Goal: Contribute content: Contribute content

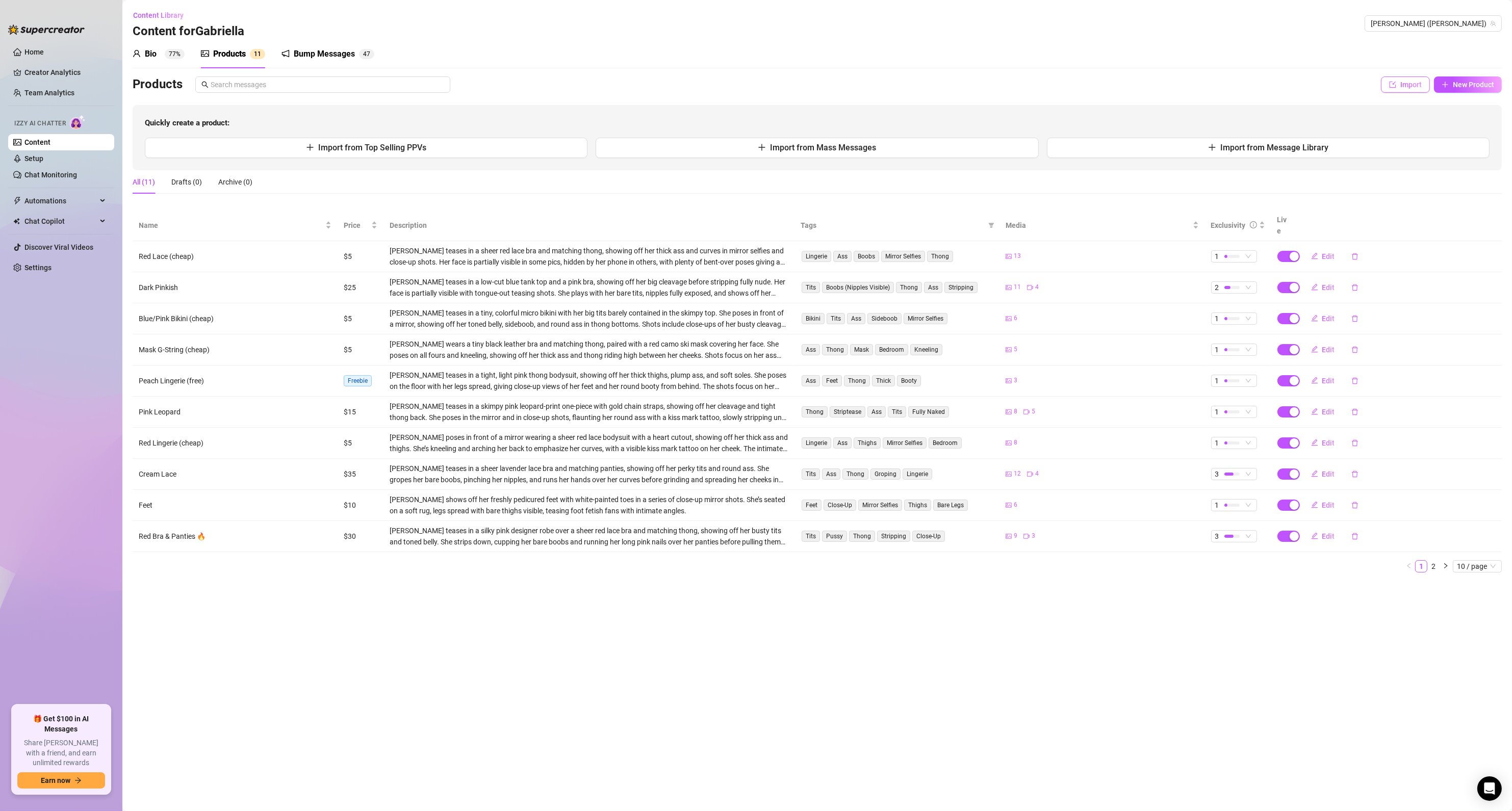
click at [1390, 81] on icon "import" at bounding box center [1393, 85] width 7 height 7
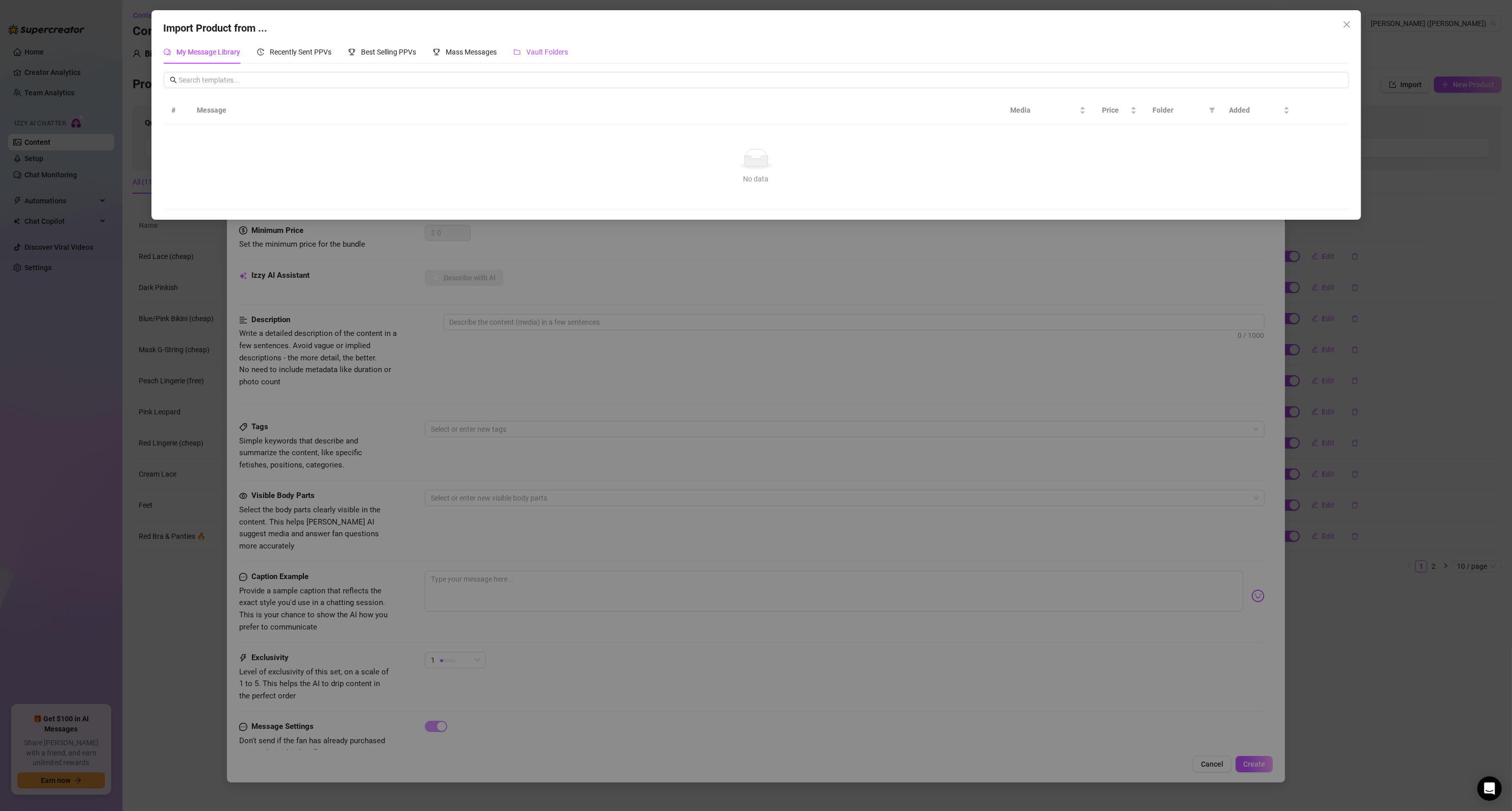
click at [535, 47] on div "Vault Folders" at bounding box center [541, 52] width 55 height 11
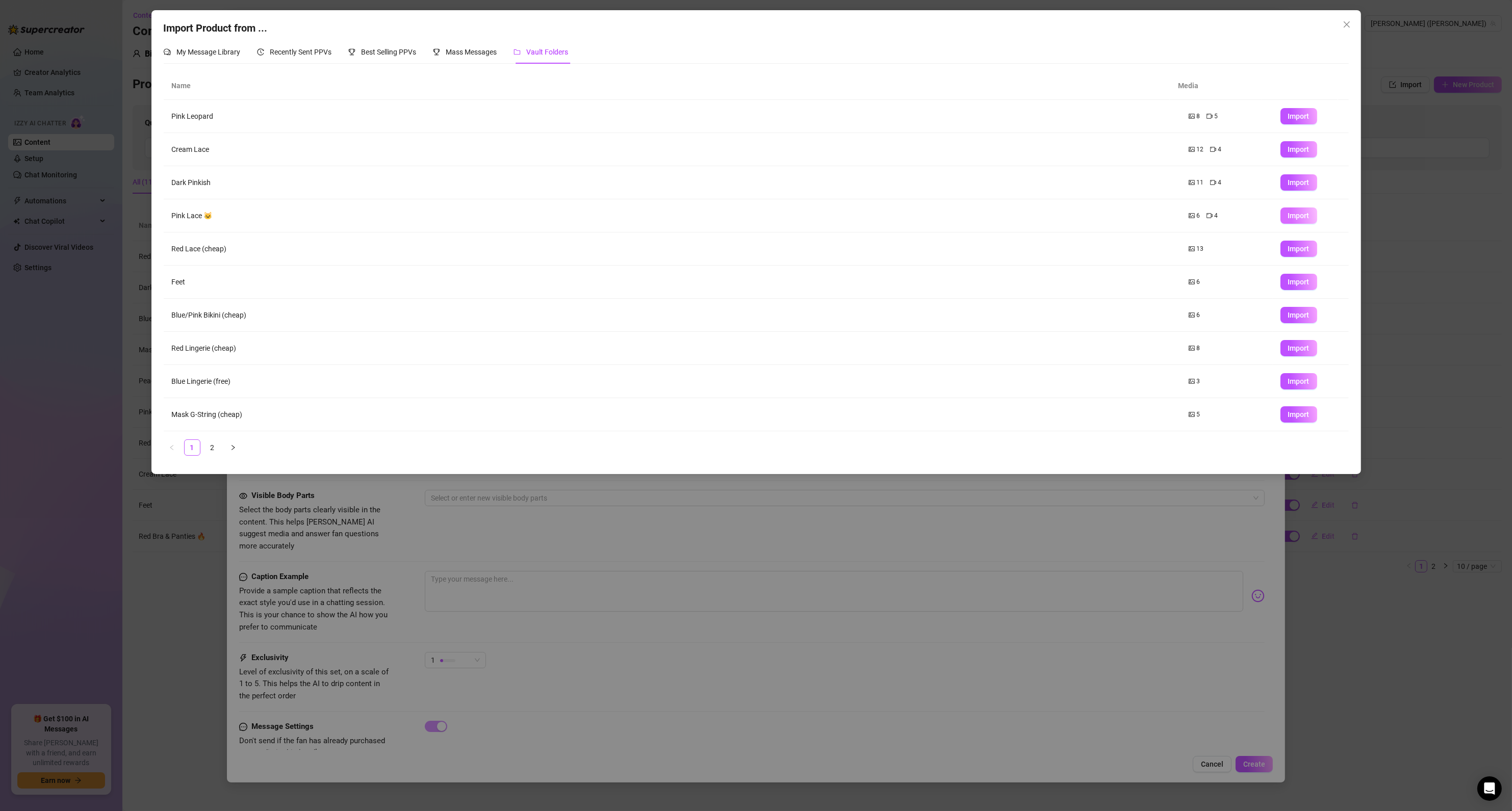
click at [1288, 220] on span "Import" at bounding box center [1299, 215] width 21 height 8
type textarea "Type your message here..."
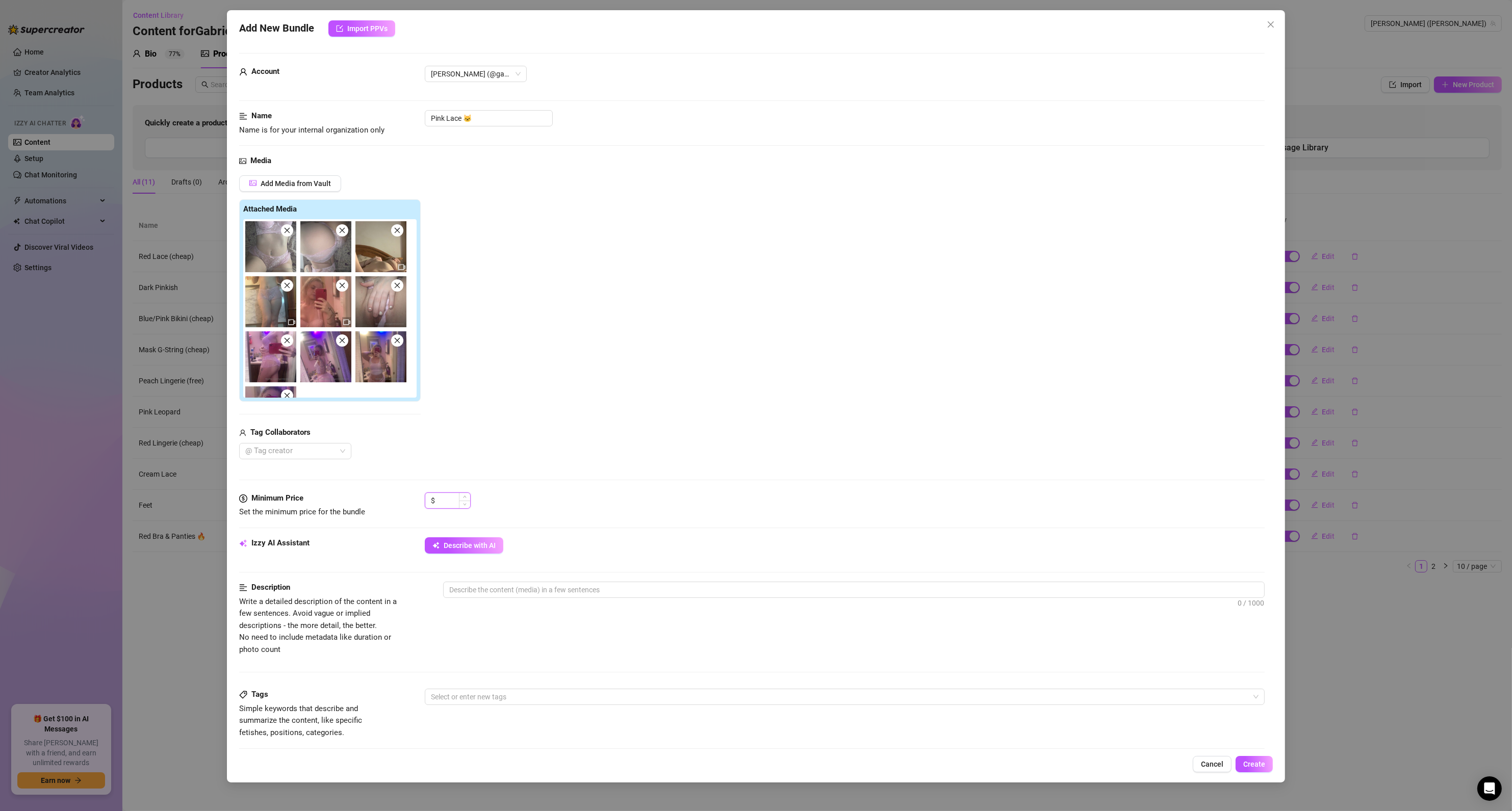
click at [446, 505] on input at bounding box center [453, 501] width 33 height 15
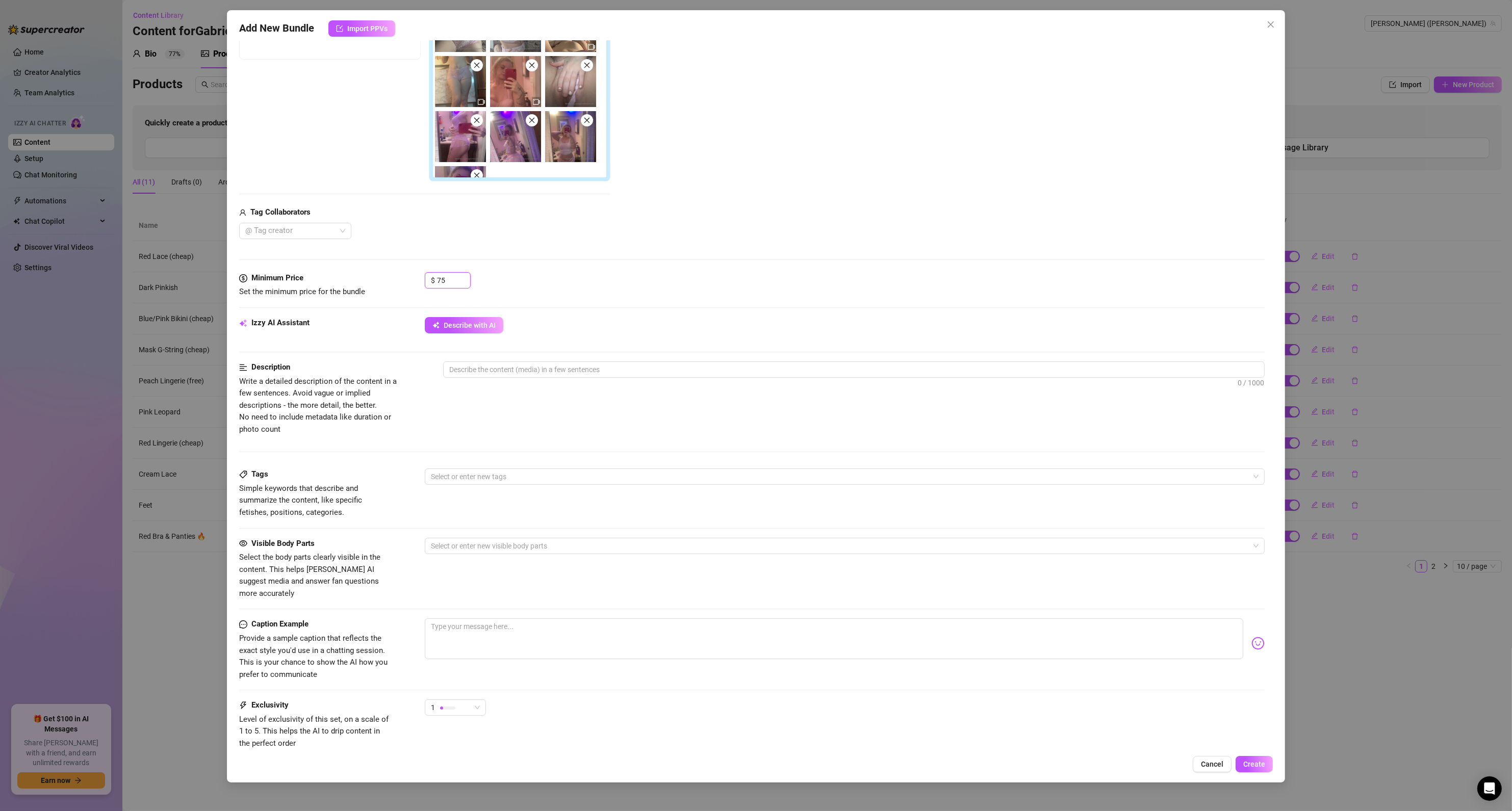
scroll to position [245, 0]
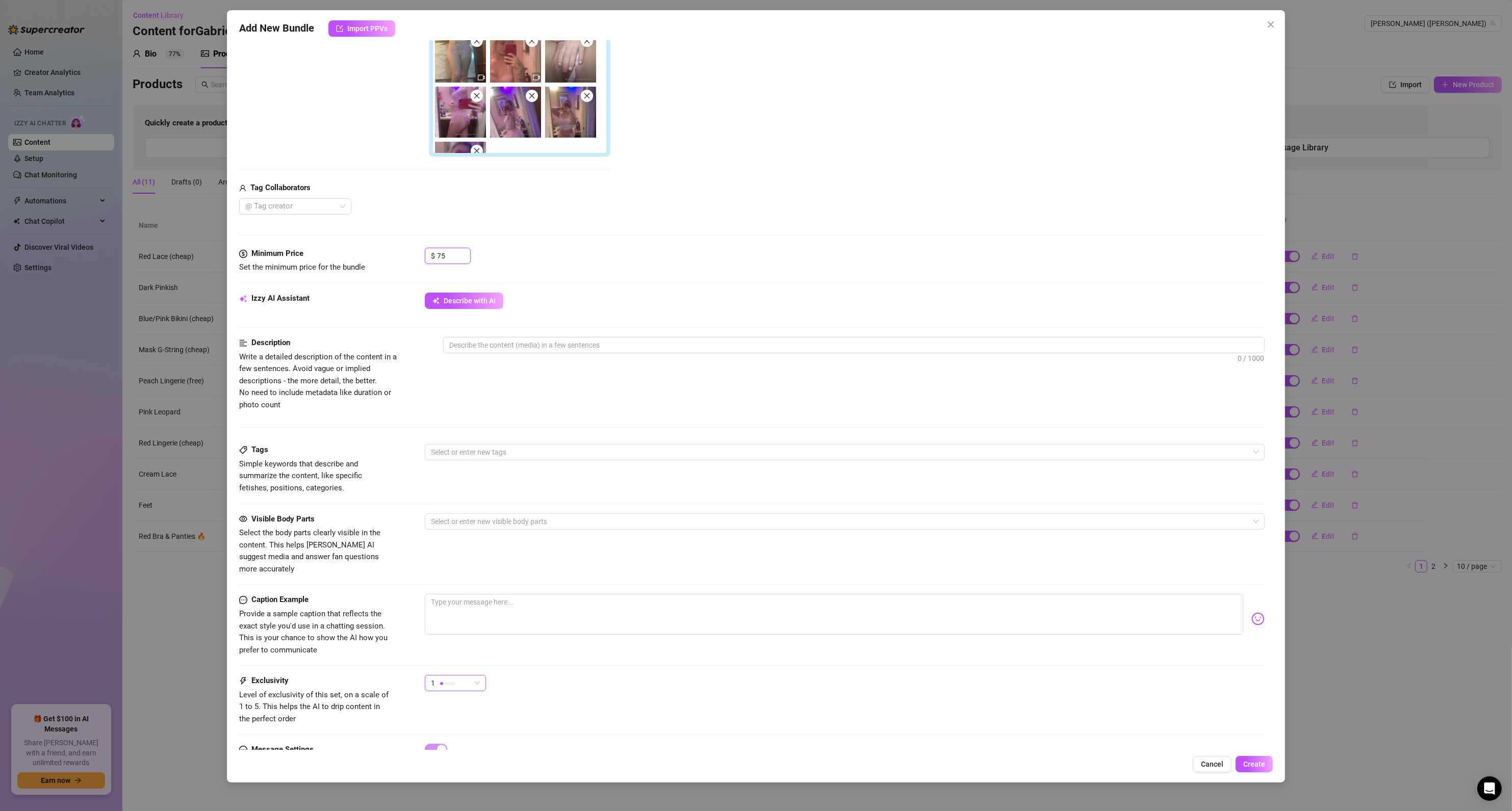
click at [452, 679] on div at bounding box center [448, 684] width 15 height 10
type input "75"
click at [449, 759] on span "5 - Most Exclusive 🔥" at bounding box center [466, 758] width 66 height 11
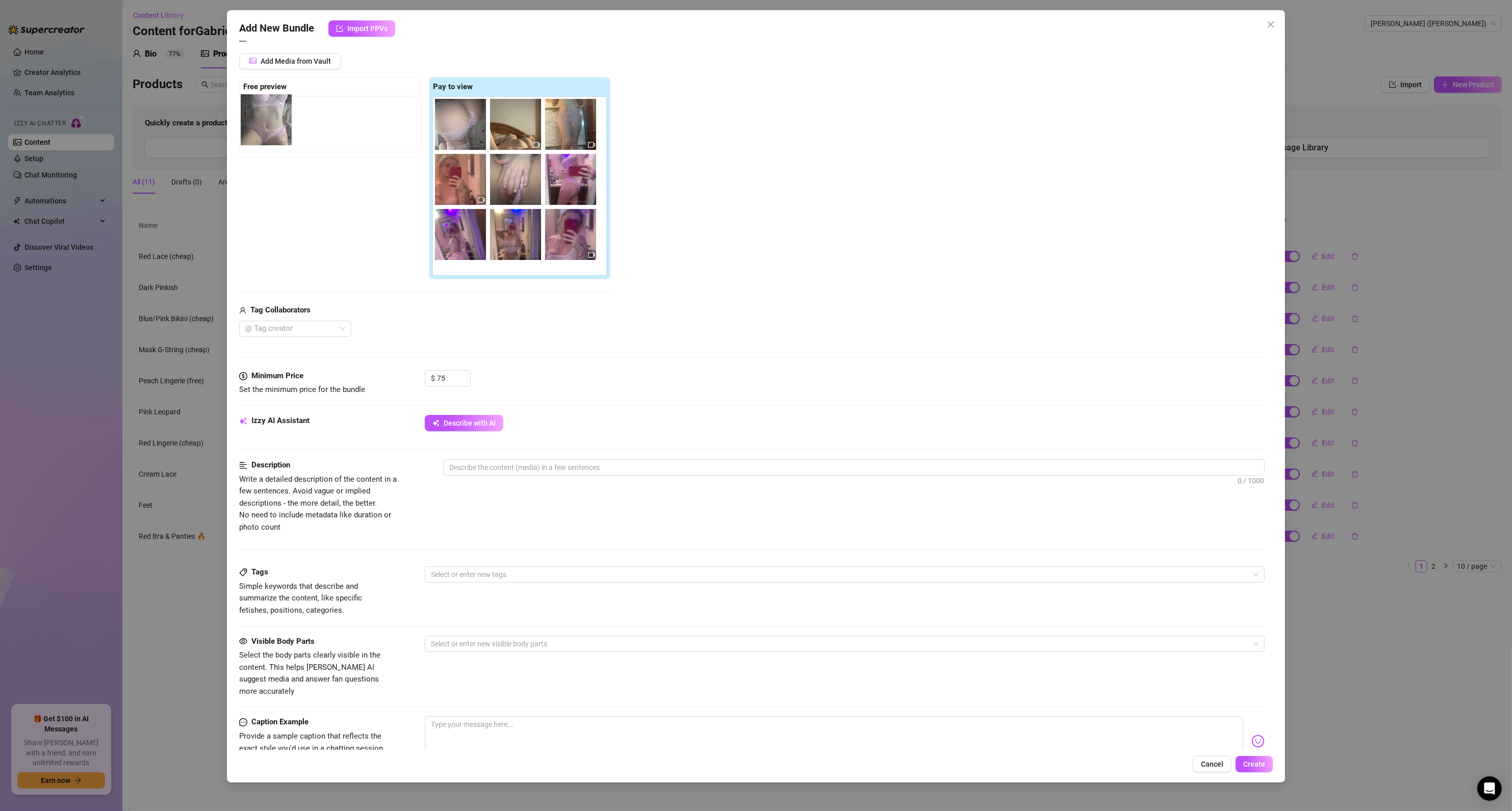
drag, startPoint x: 452, startPoint y: 133, endPoint x: 261, endPoint y: 129, distance: 191.0
click at [261, 129] on div "Free preview Pay to view" at bounding box center [425, 178] width 371 height 203
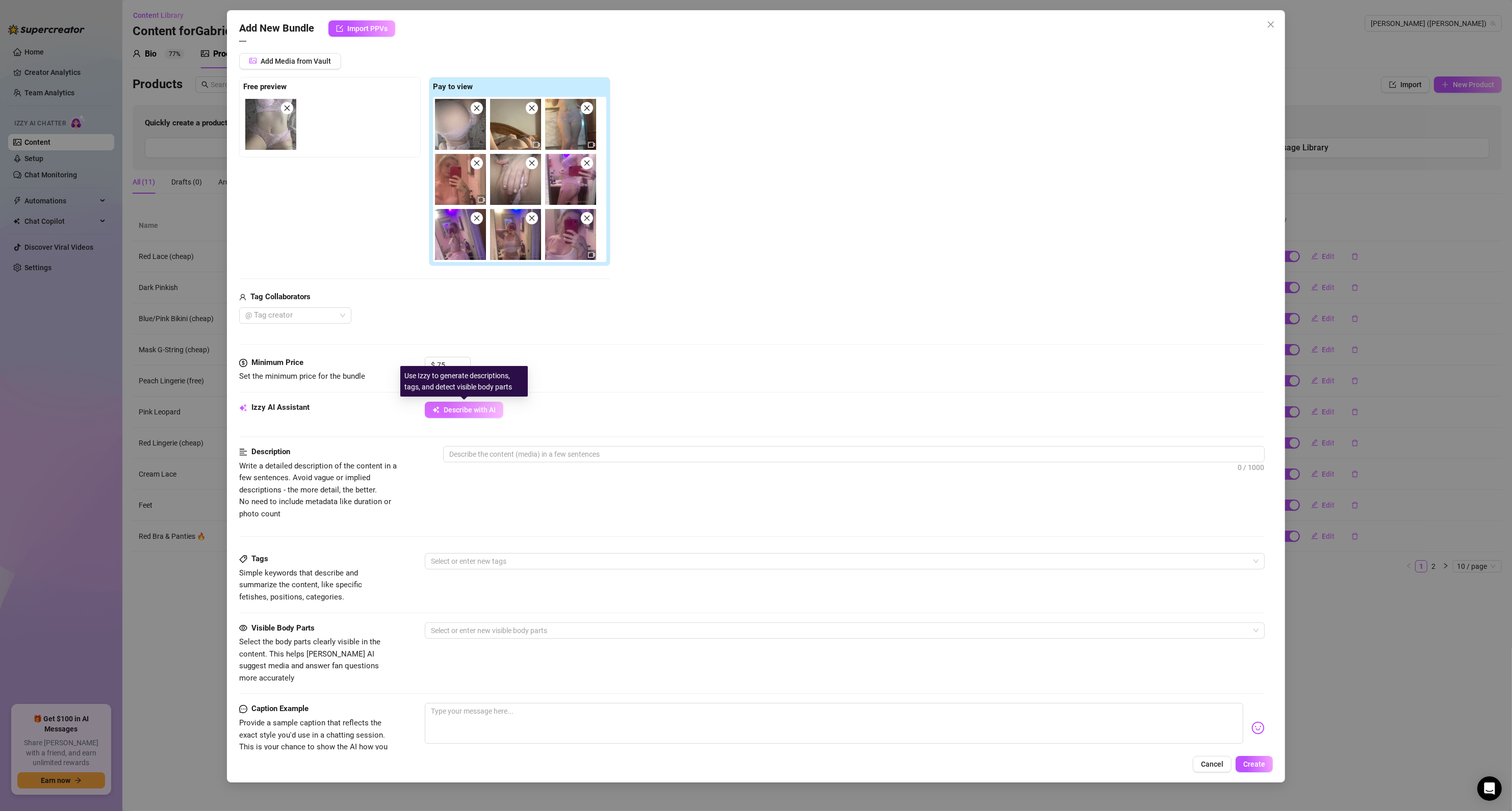
click at [432, 412] on button "Describe with AI" at bounding box center [464, 410] width 79 height 16
type textarea "Gabriella"
type textarea "[PERSON_NAME]"
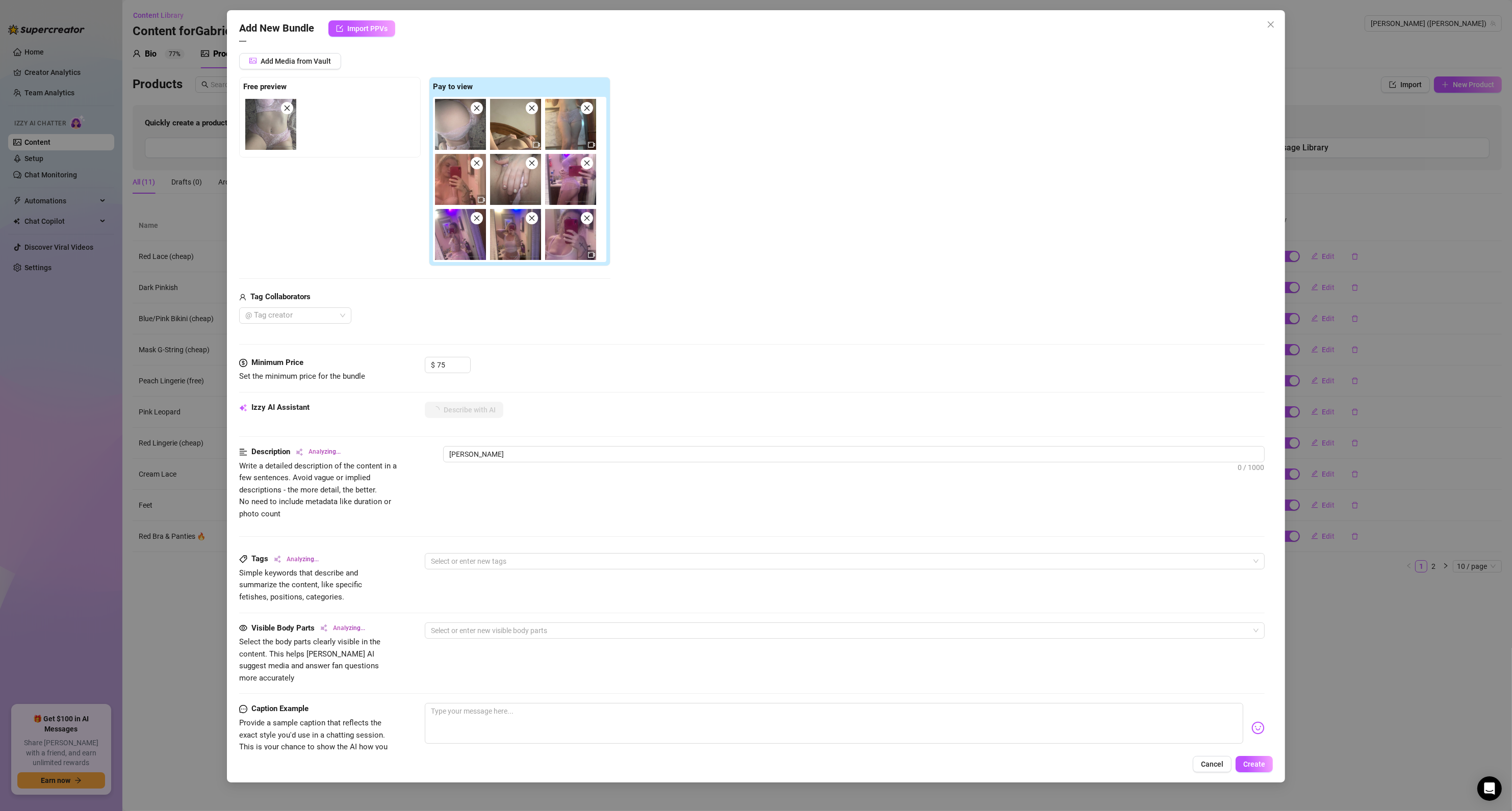
type textarea "[PERSON_NAME] teases in"
type textarea "[PERSON_NAME] teases in a"
type textarea "[PERSON_NAME] teases in a tight"
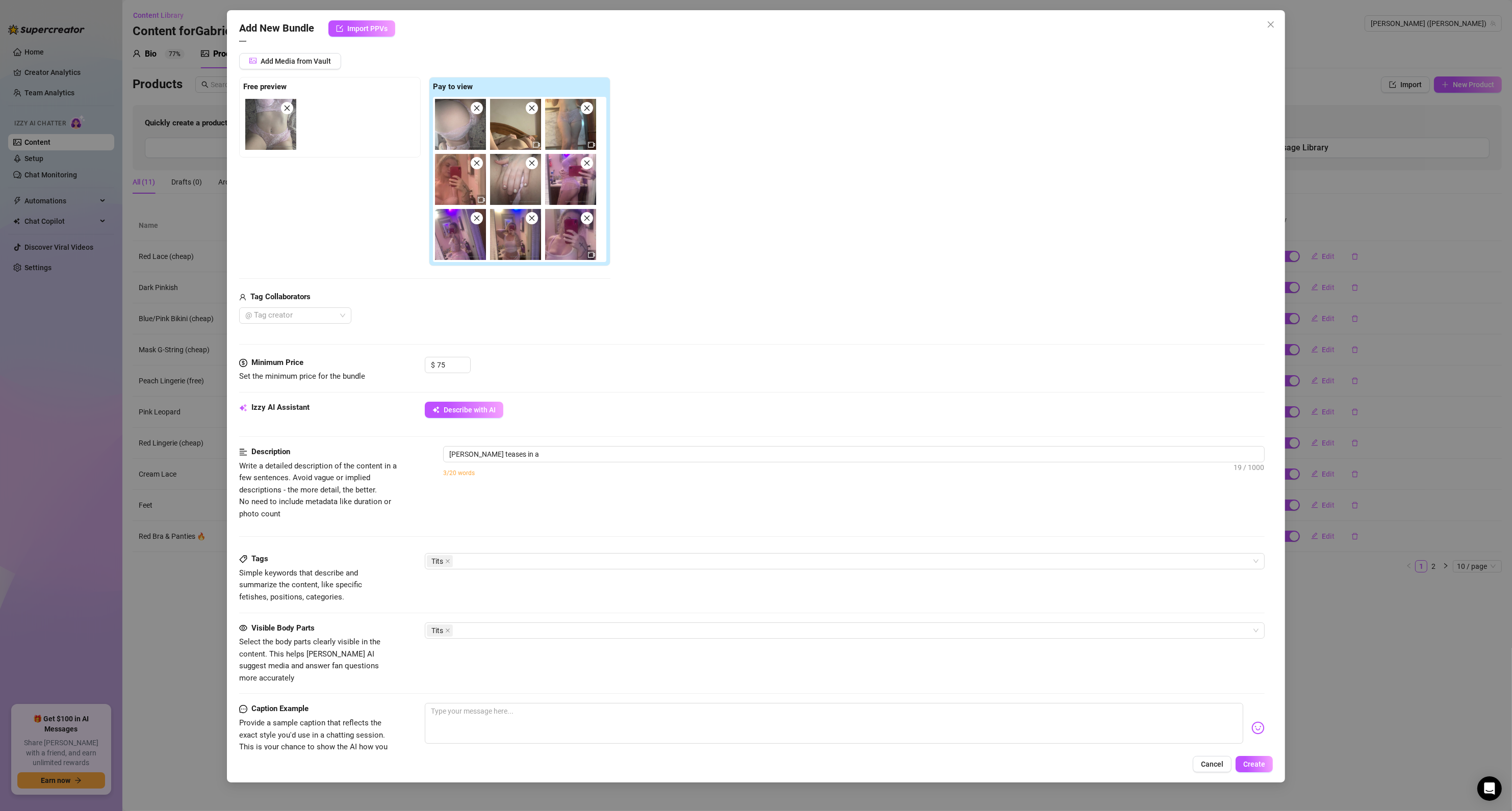
type textarea "[PERSON_NAME] teases in a tight"
type textarea "[PERSON_NAME] teases in a tight white"
type textarea "[PERSON_NAME] teases in a tight white tank"
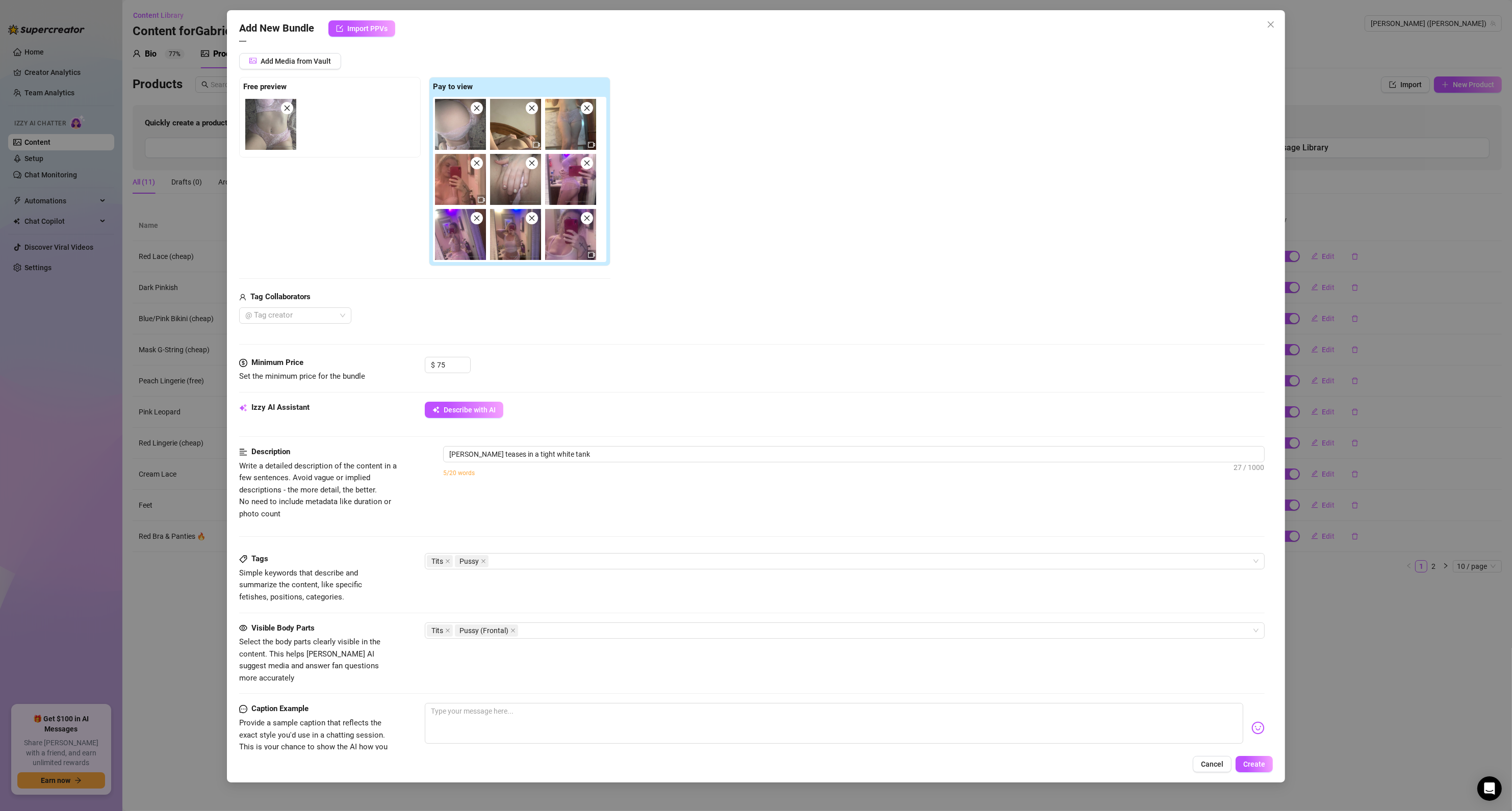
type textarea "[PERSON_NAME] teases in a tight white tank and"
type textarea "[PERSON_NAME] teases in a tight white tank and pink"
type textarea "[PERSON_NAME] teases in a tight white tank and pink shorts"
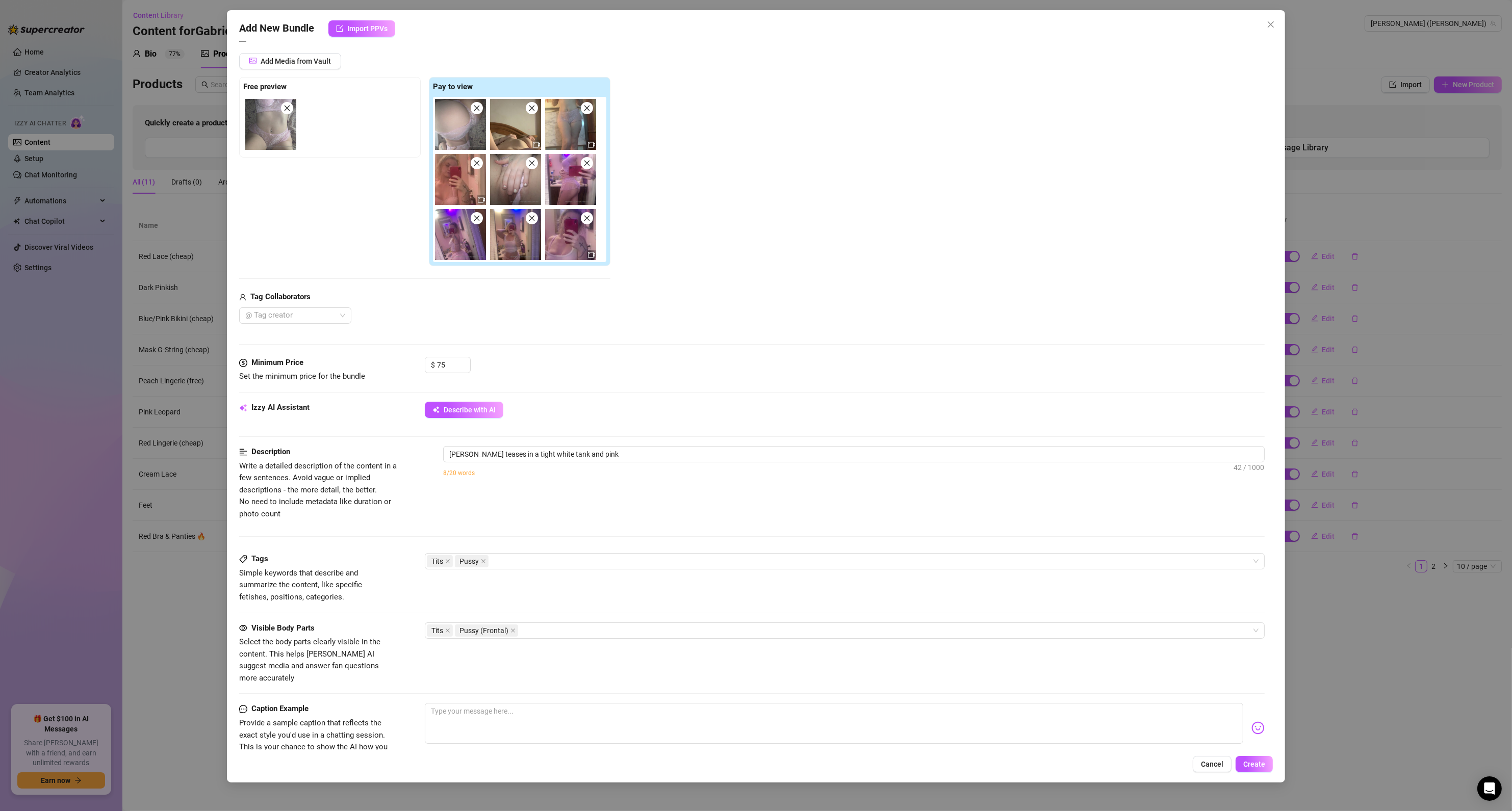
type textarea "[PERSON_NAME] teases in a tight white tank and pink shorts"
type textarea "[PERSON_NAME] teases in a tight white tank and pink shorts before"
type textarea "[PERSON_NAME] teases in a tight white tank and pink shorts before stripping"
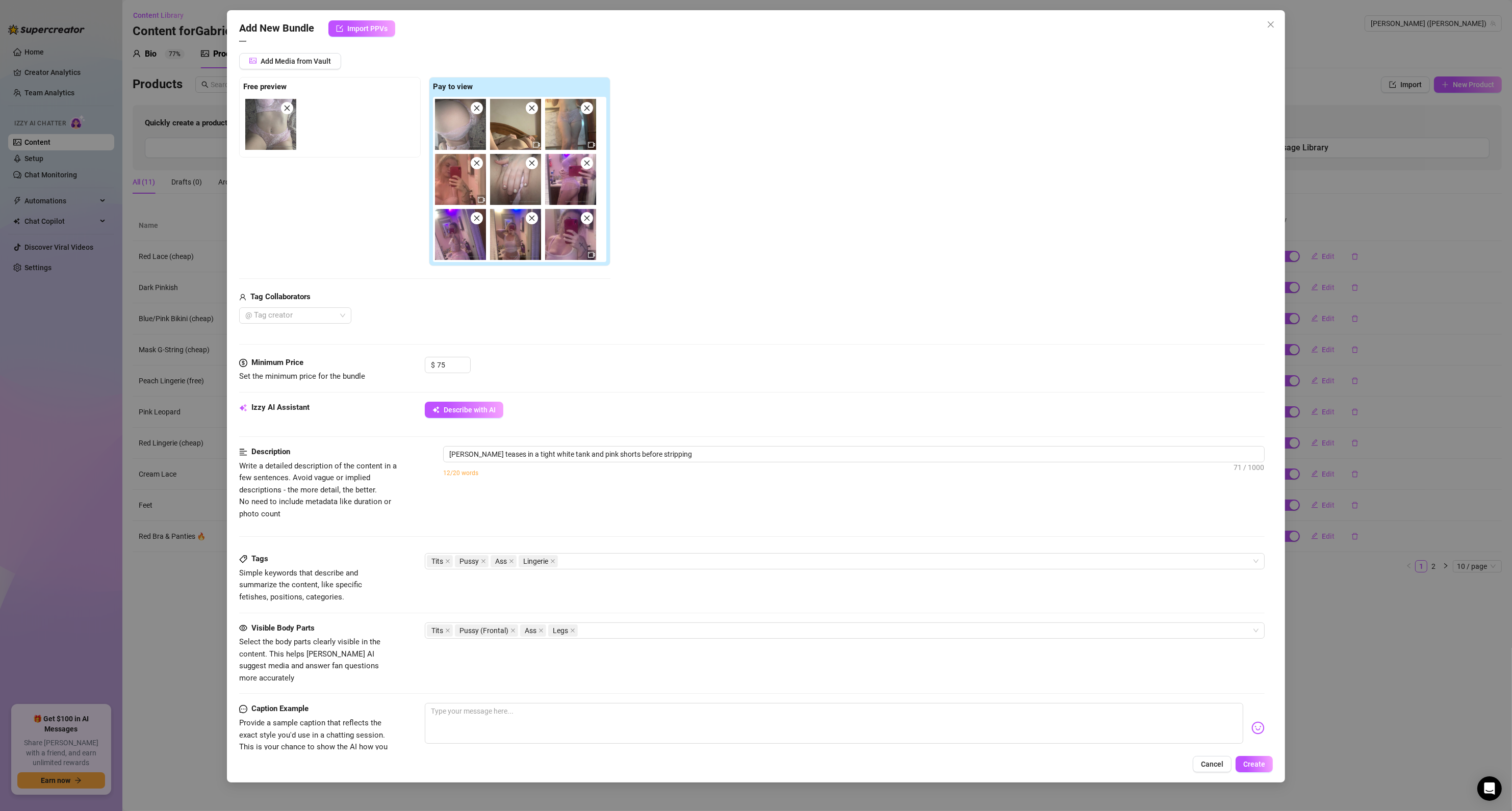
type textarea "[PERSON_NAME] teases in a tight white tank and pink shorts before stripping down"
type textarea "[PERSON_NAME] teases in a tight white tank and pink shorts before stripping dow…"
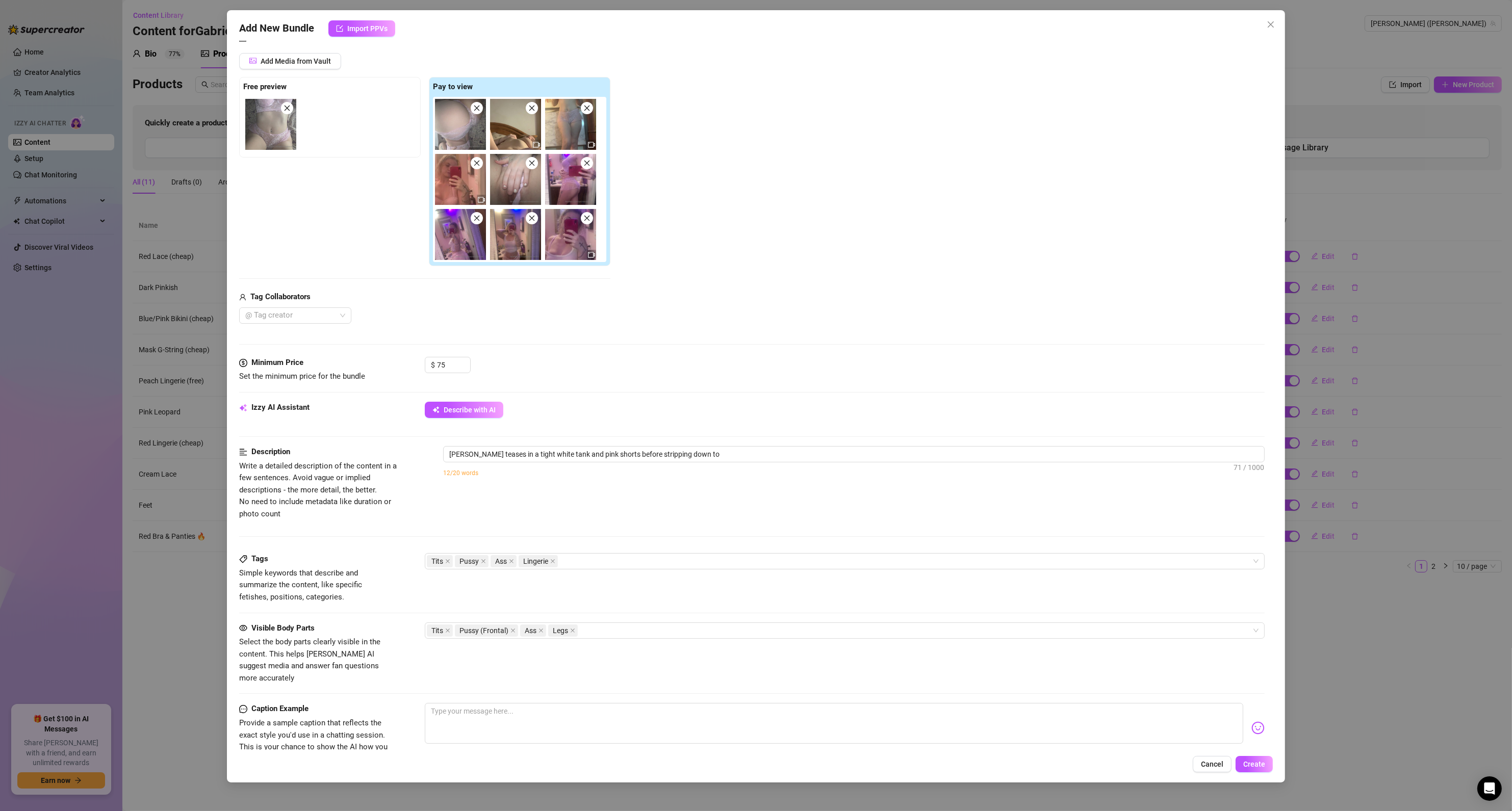
type textarea "[PERSON_NAME] teases in a tight white tank and pink shorts before stripping dow…"
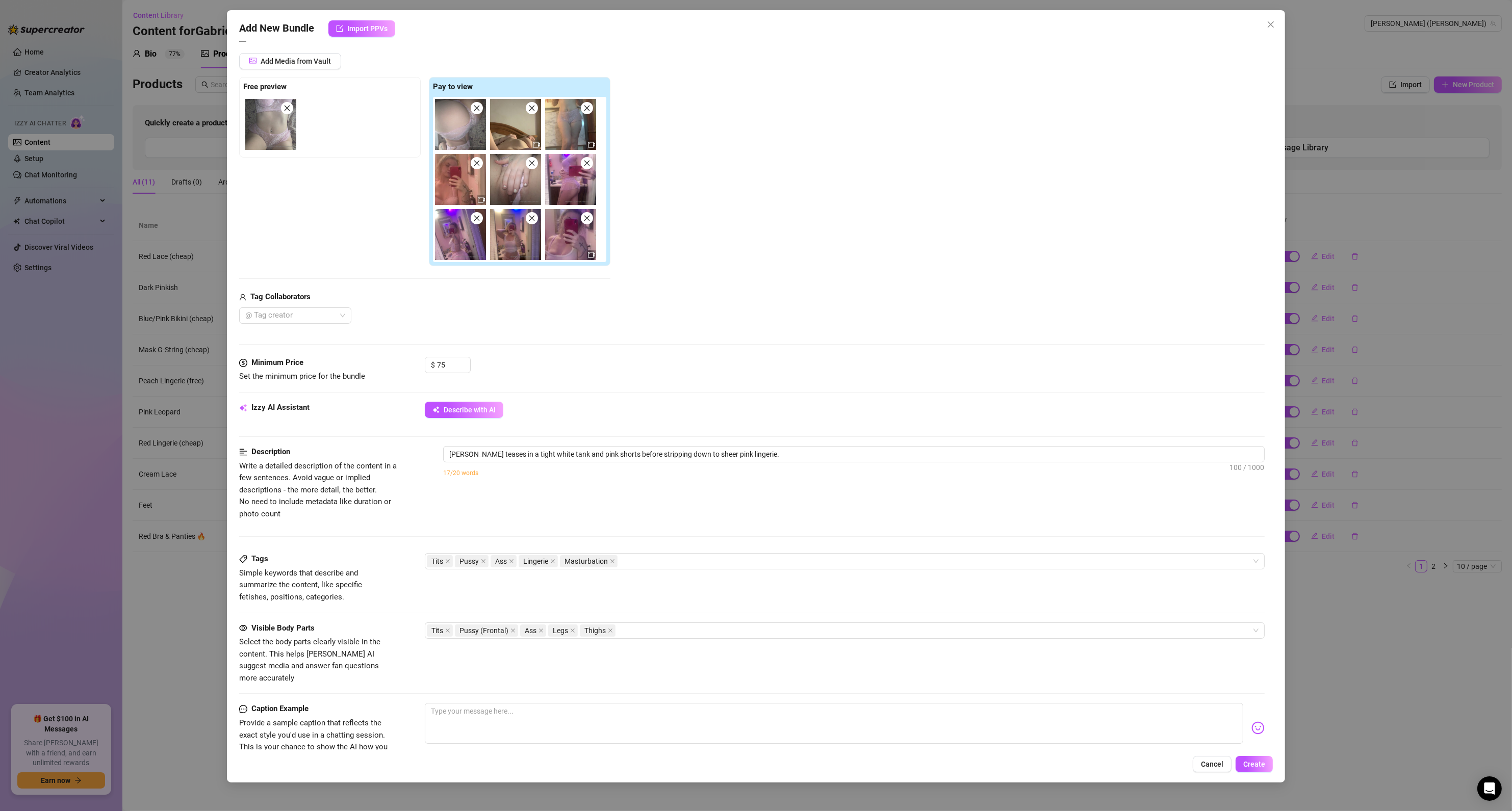
type textarea "[PERSON_NAME] teases in a tight white tank and pink shorts before stripping dow…"
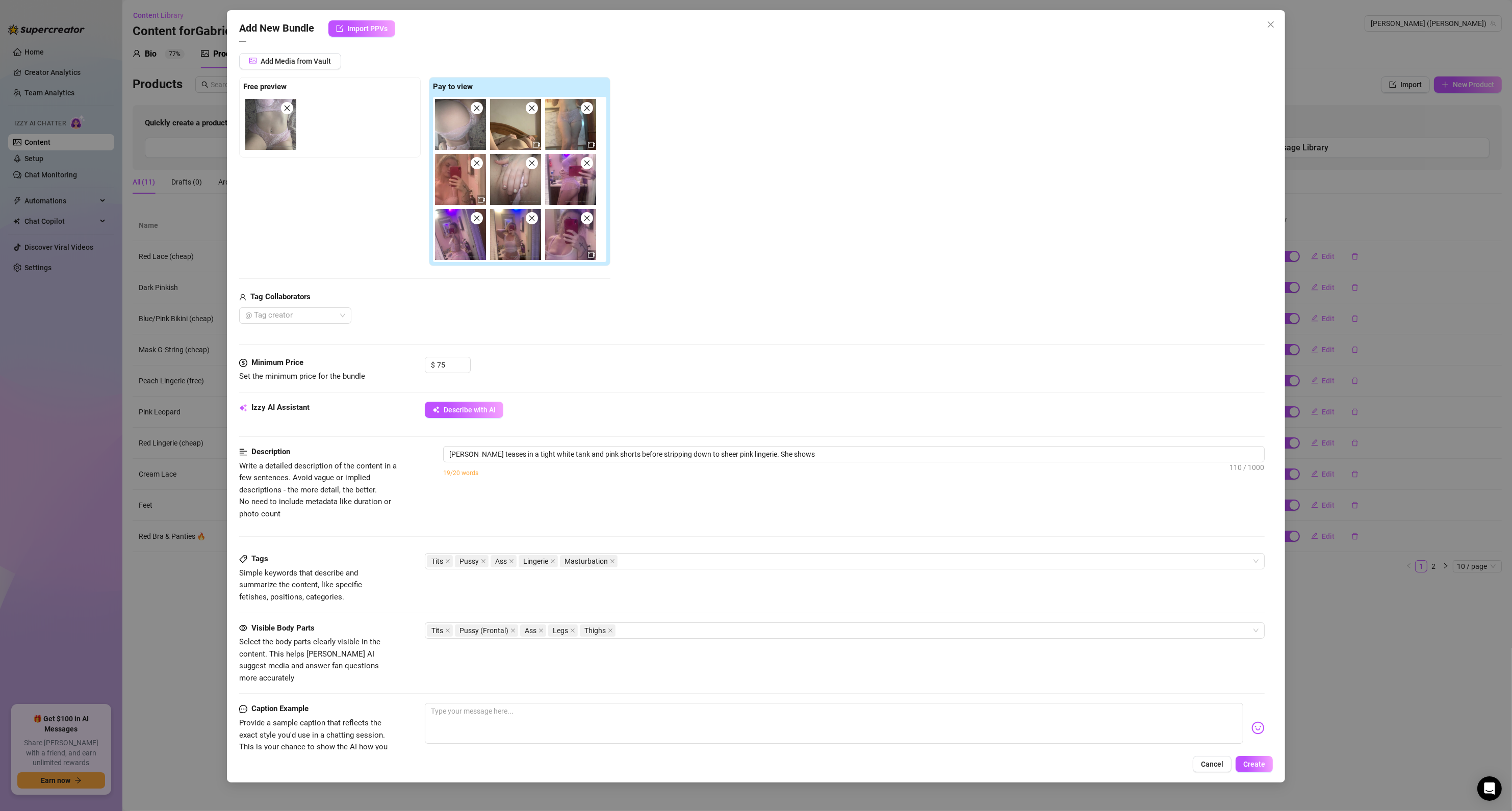
type textarea "[PERSON_NAME] teases in a tight white tank and pink shorts before stripping dow…"
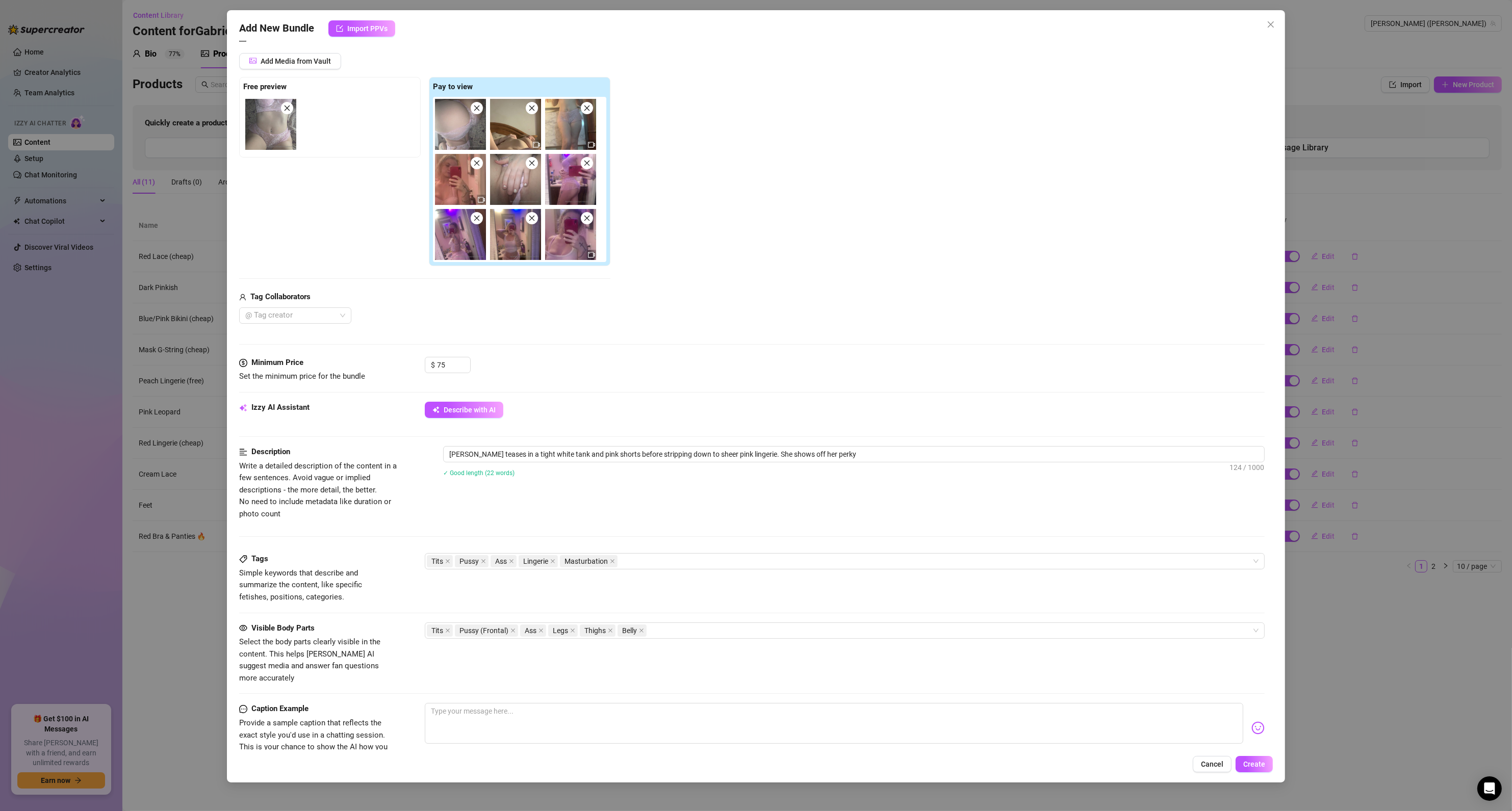
type textarea "[PERSON_NAME] teases in a tight white tank and pink shorts before stripping dow…"
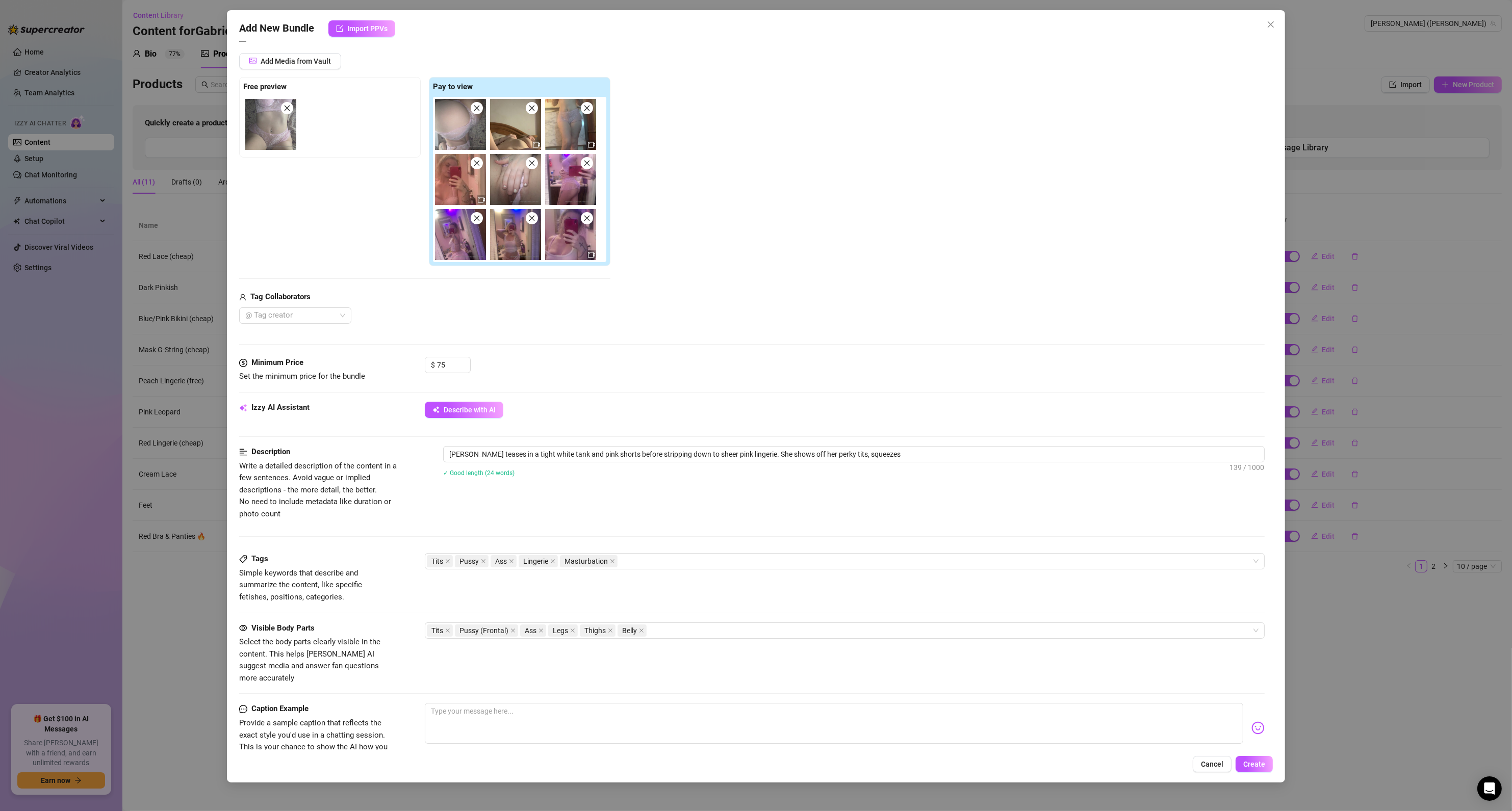
type textarea "[PERSON_NAME] teases in a tight white tank and pink shorts before stripping dow…"
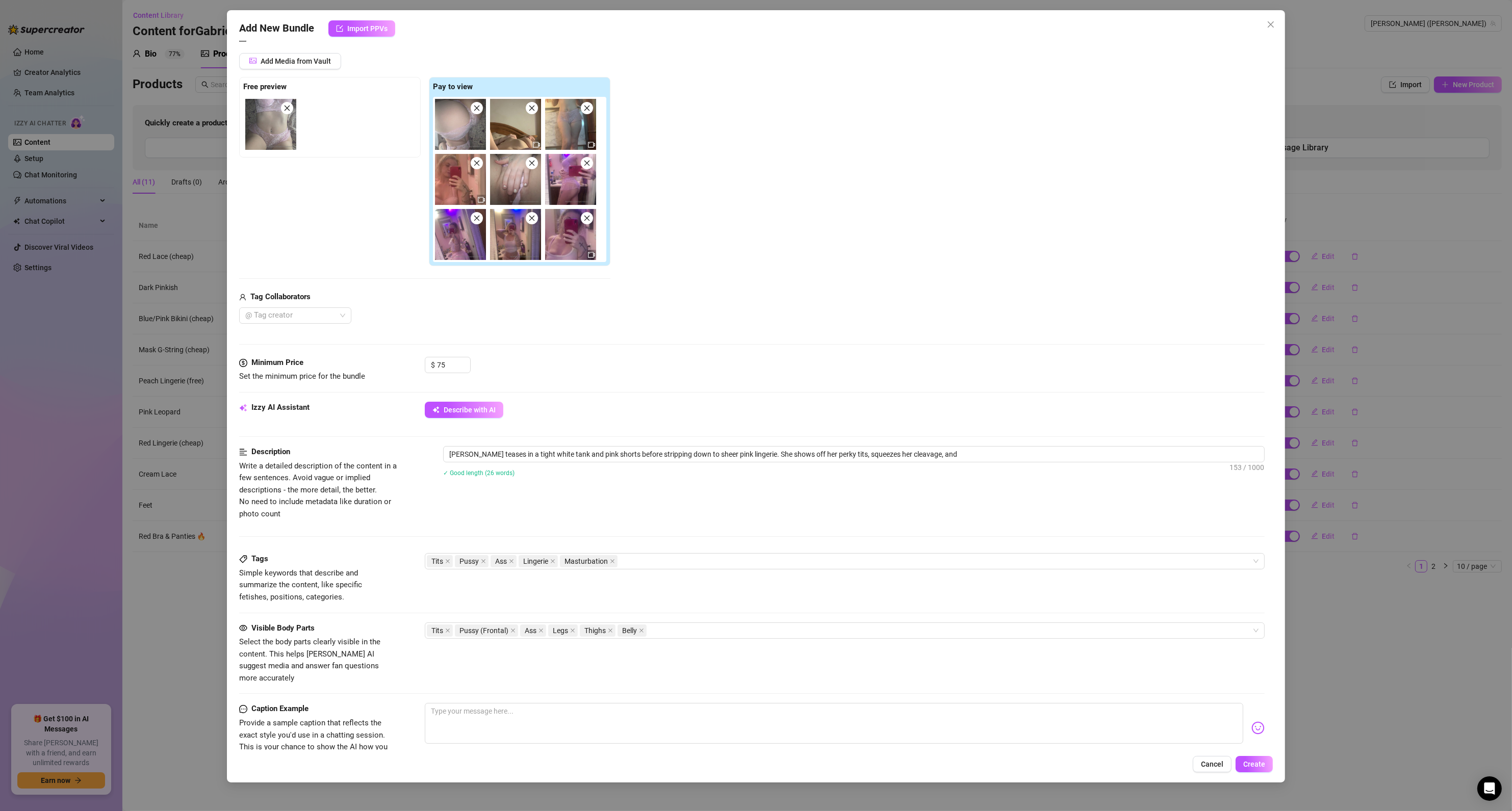
type textarea "[PERSON_NAME] teases in a tight white tank and pink shorts before stripping dow…"
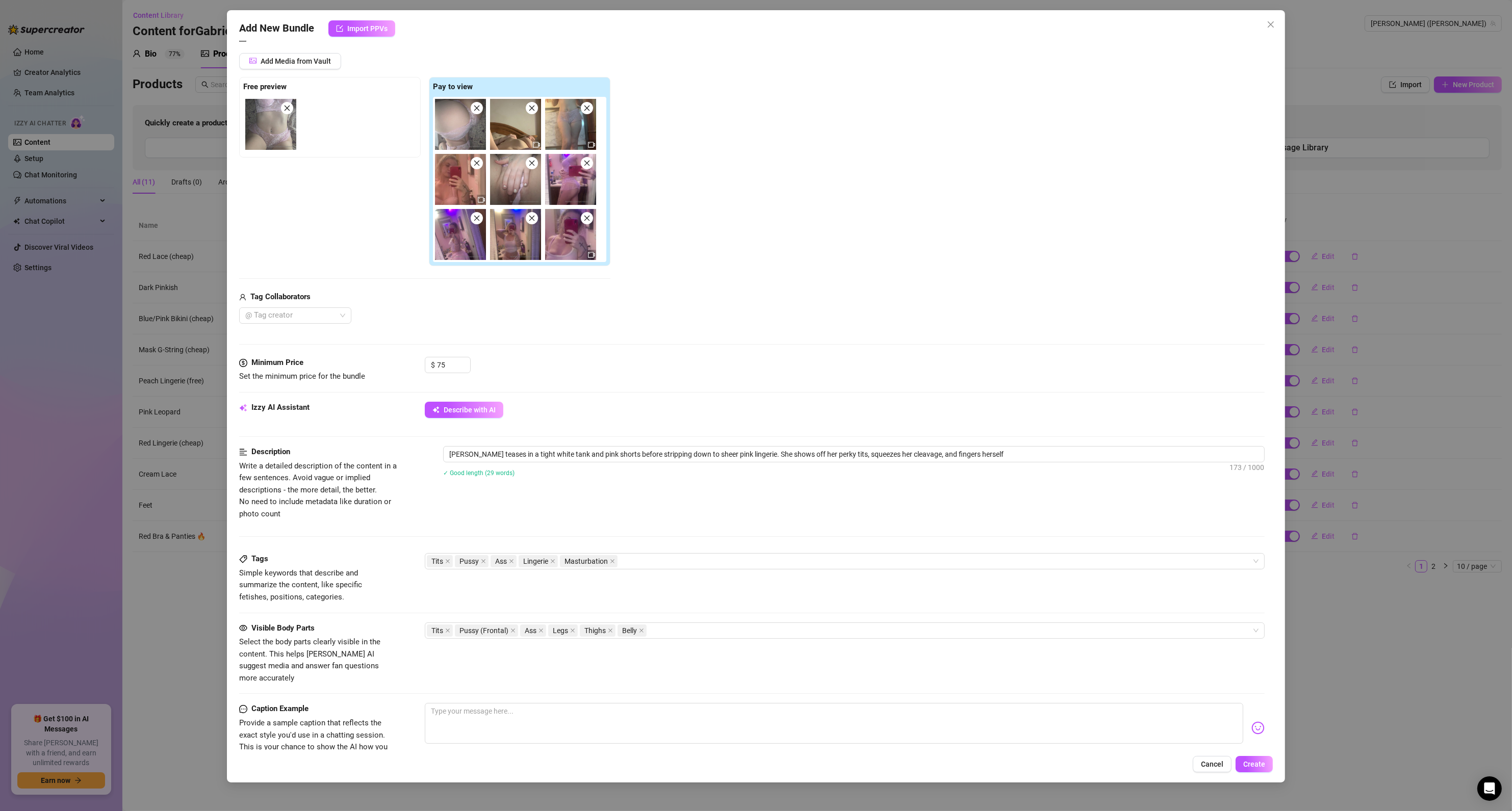
type textarea "[PERSON_NAME] teases in a tight white tank and pink shorts before stripping dow…"
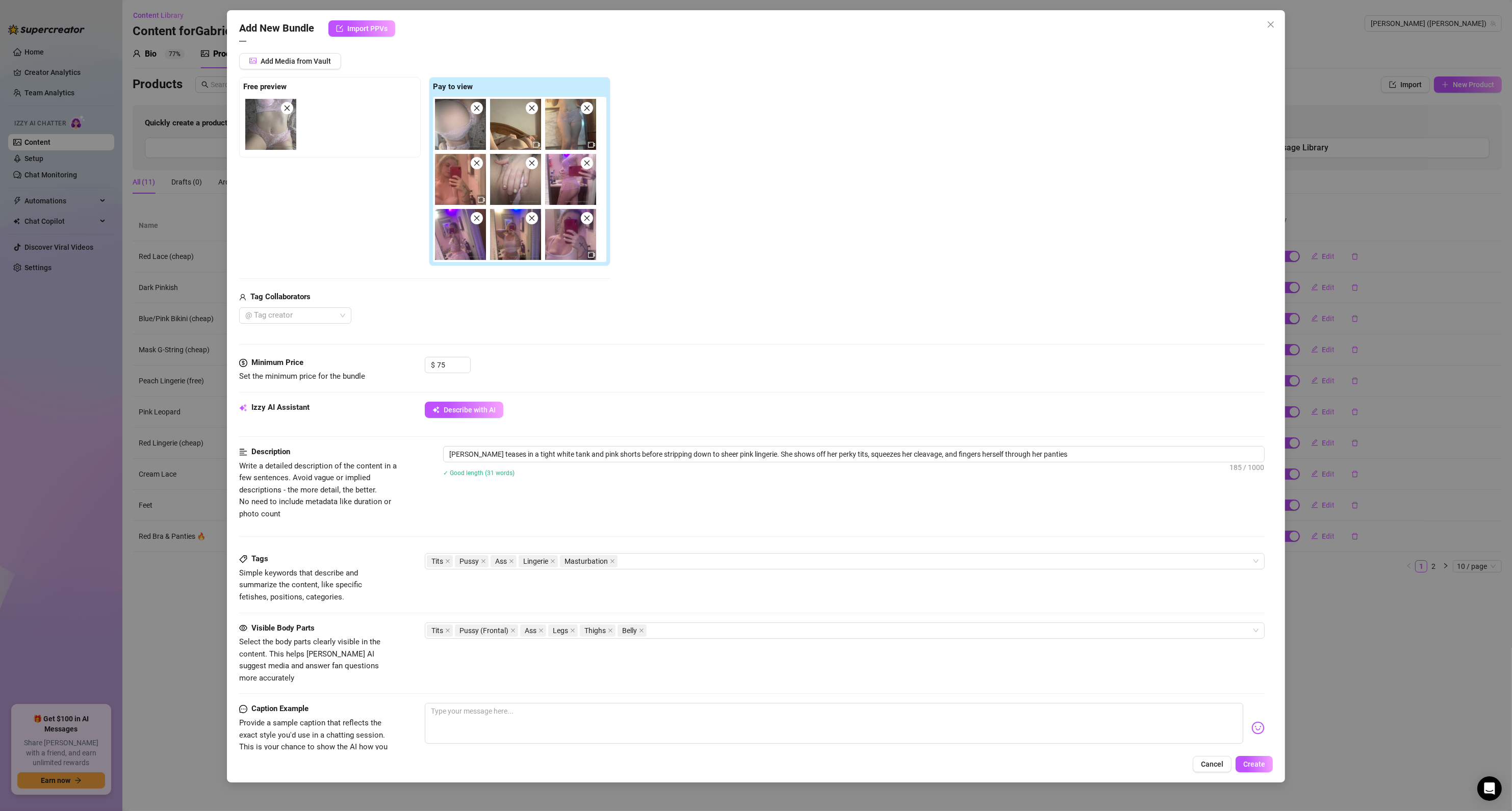
type textarea "[PERSON_NAME] teases in a tight white tank and pink shorts before stripping dow…"
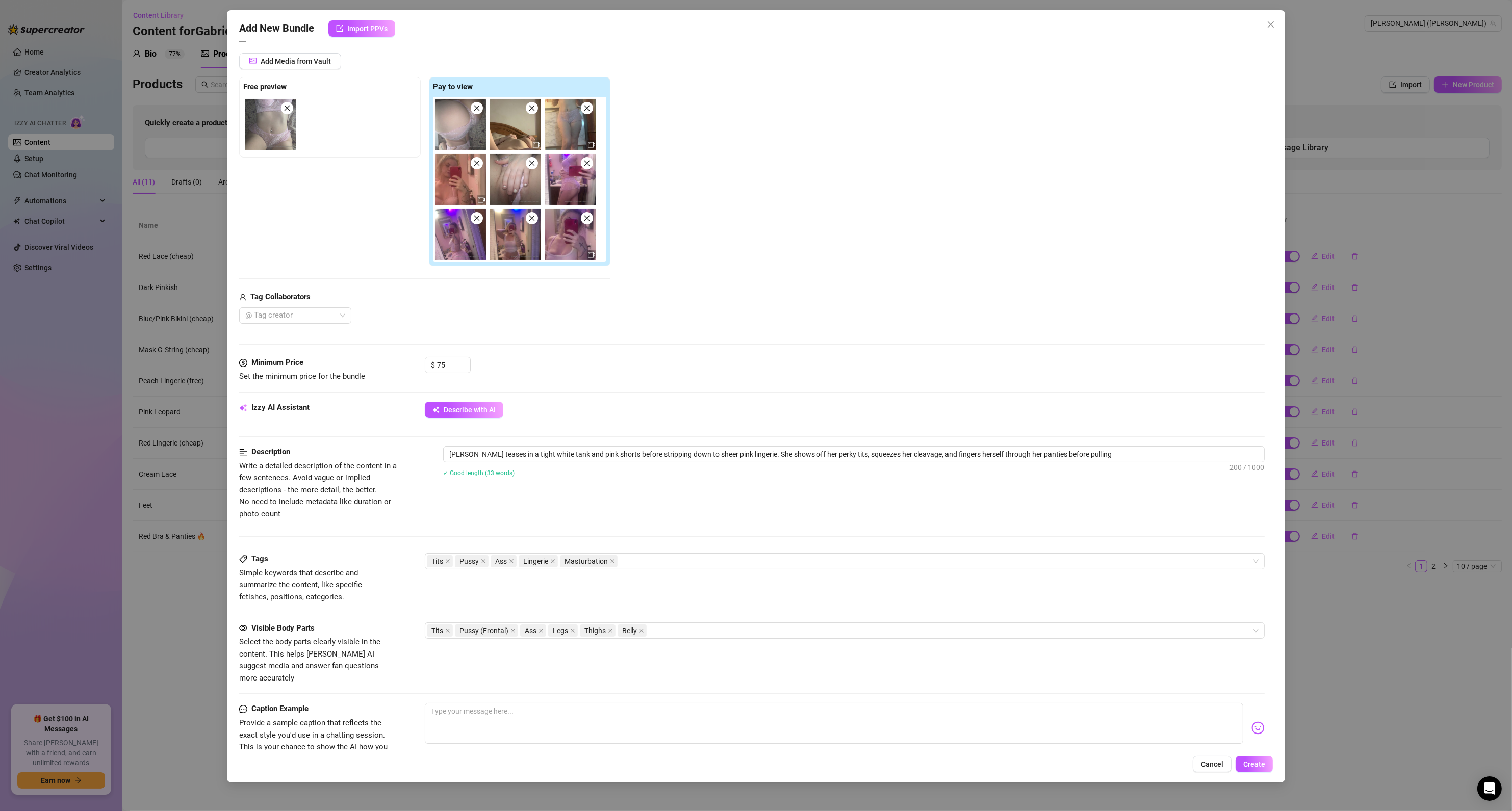
type textarea "[PERSON_NAME] teases in a tight white tank and pink shorts before stripping dow…"
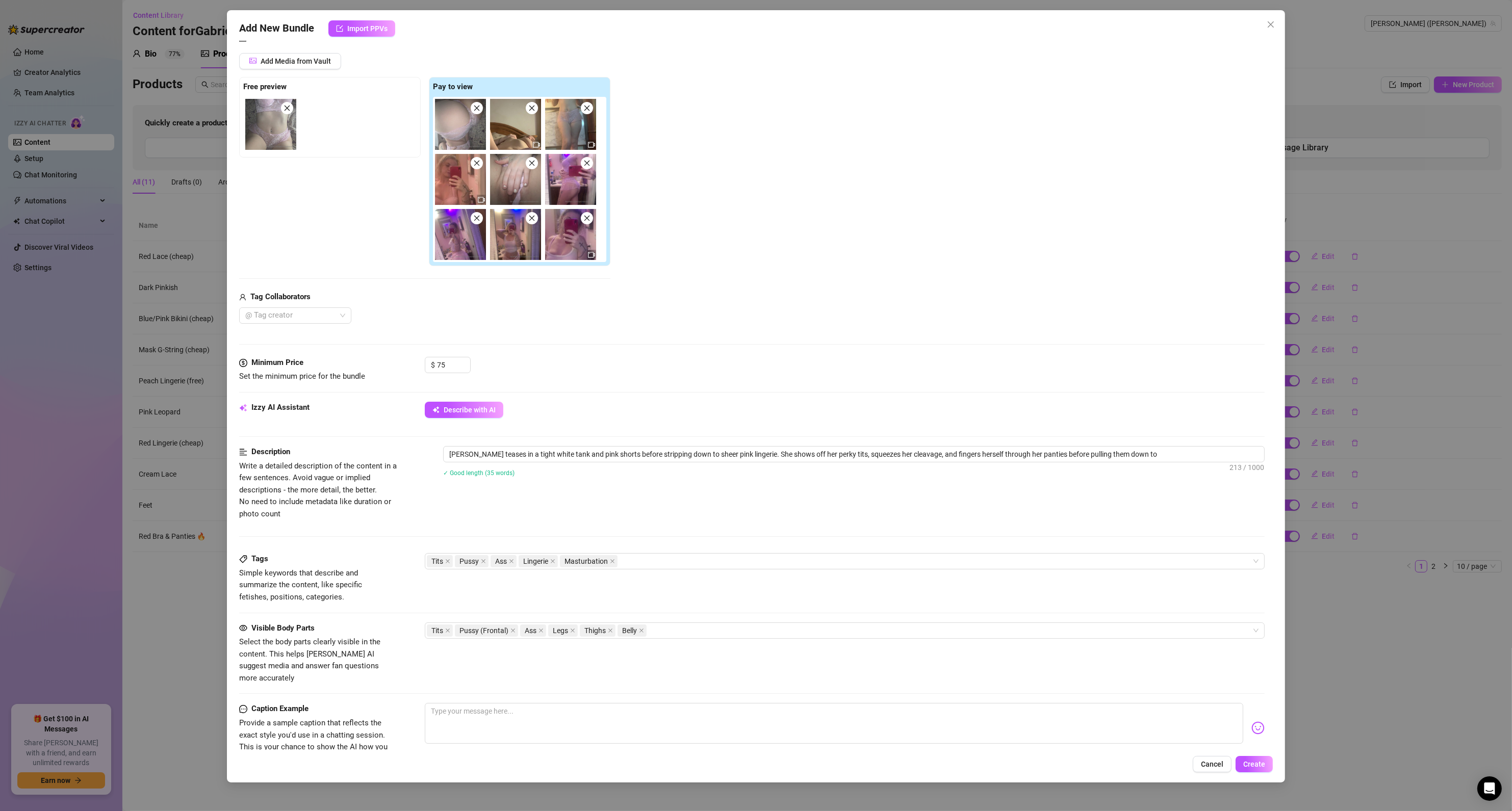
type textarea "[PERSON_NAME] teases in a tight white tank and pink shorts before stripping dow…"
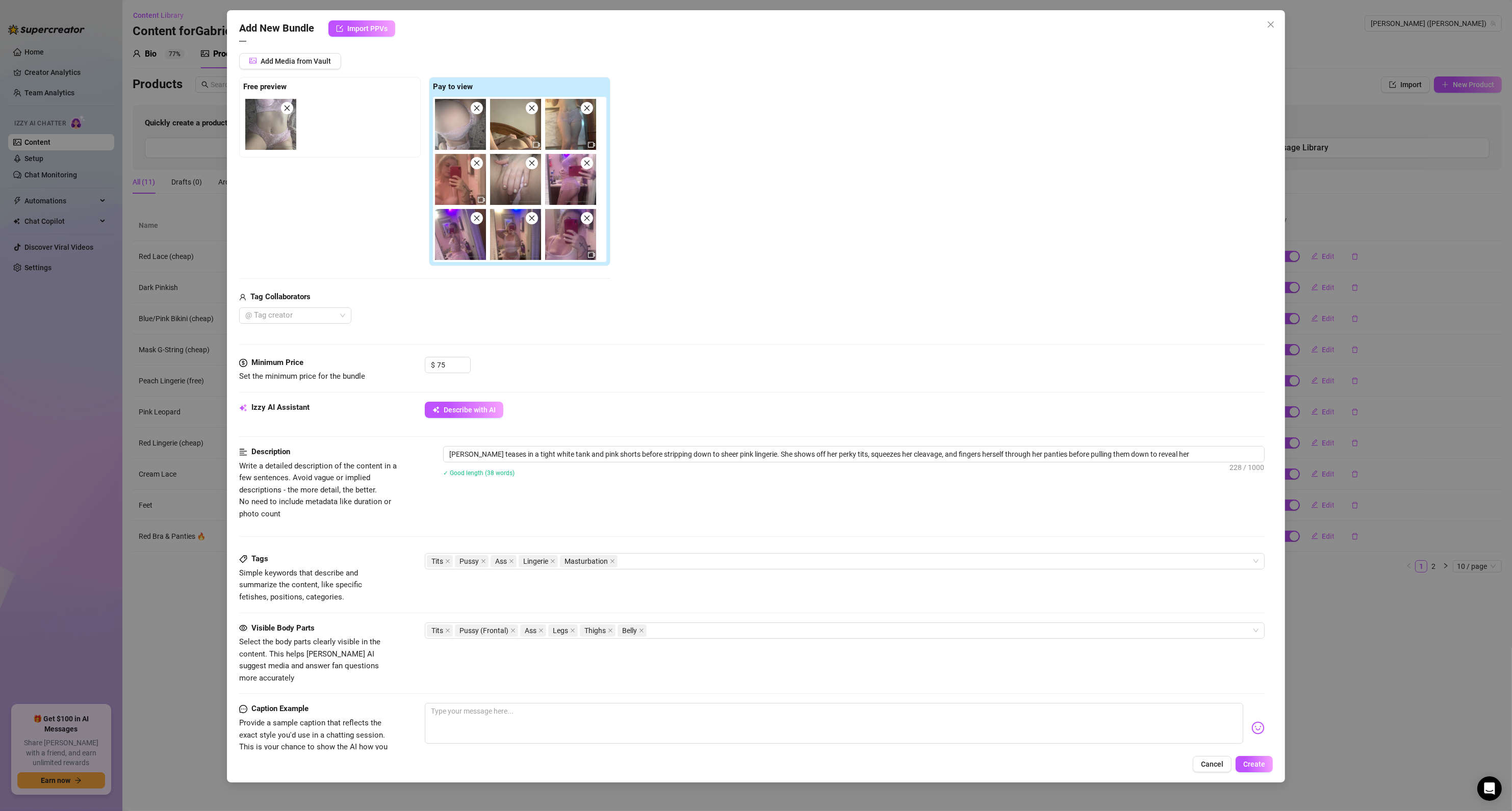
type textarea "[PERSON_NAME] teases in a tight white tank and pink shorts before stripping dow…"
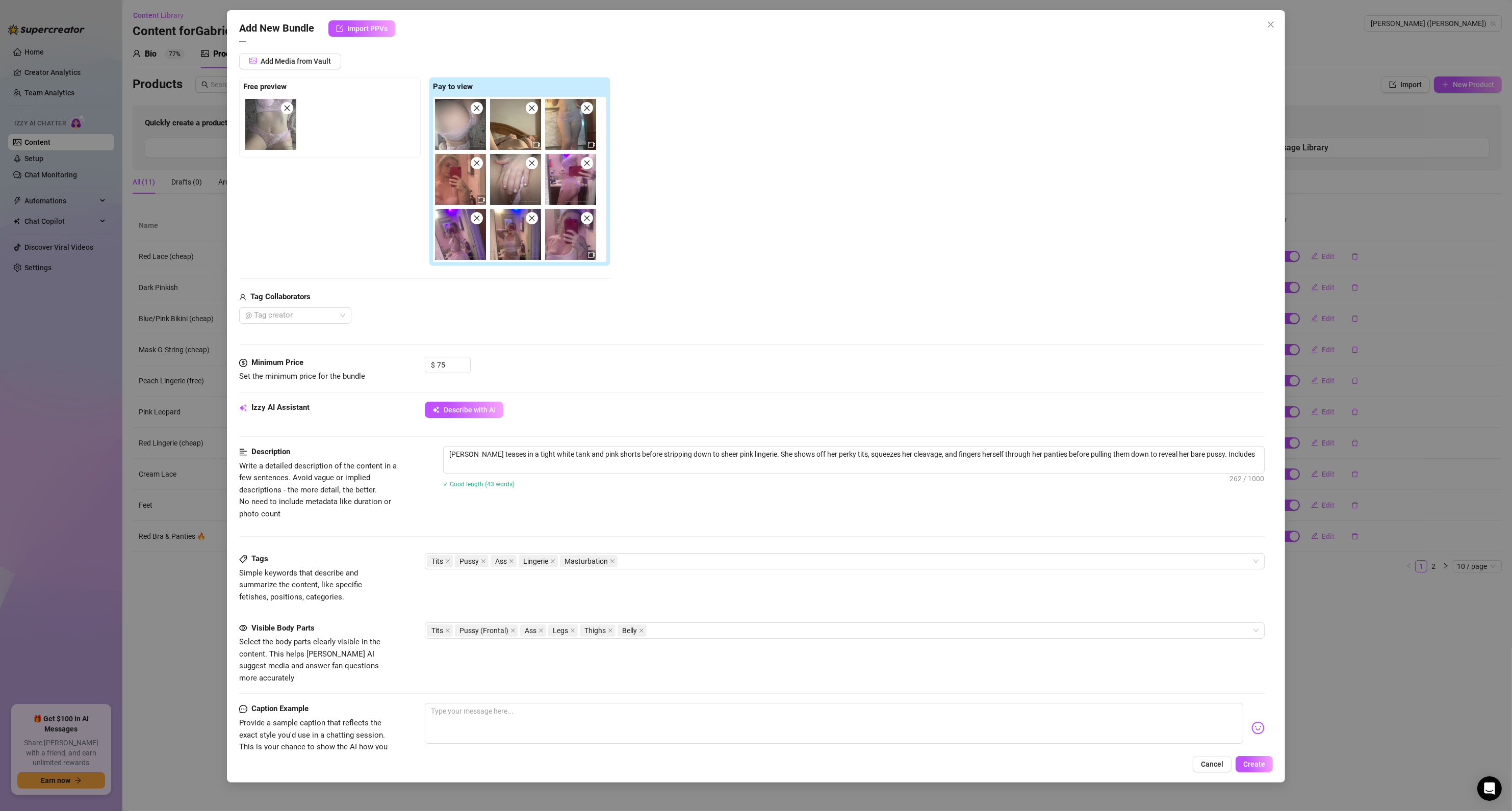
type textarea "[PERSON_NAME] teases in a tight white tank and pink shorts before stripping dow…"
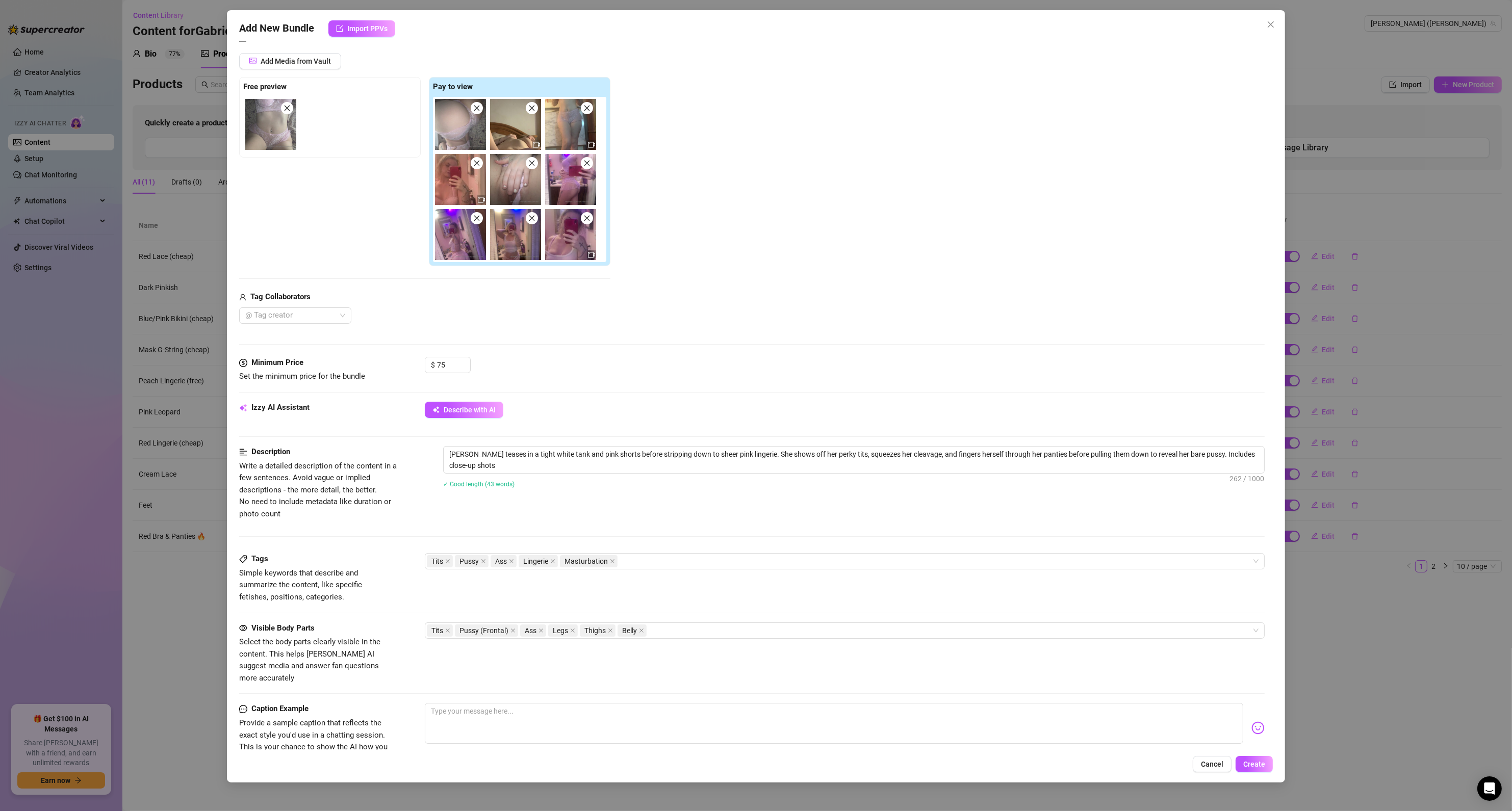
type textarea "[PERSON_NAME] teases in a tight white tank and pink shorts before stripping dow…"
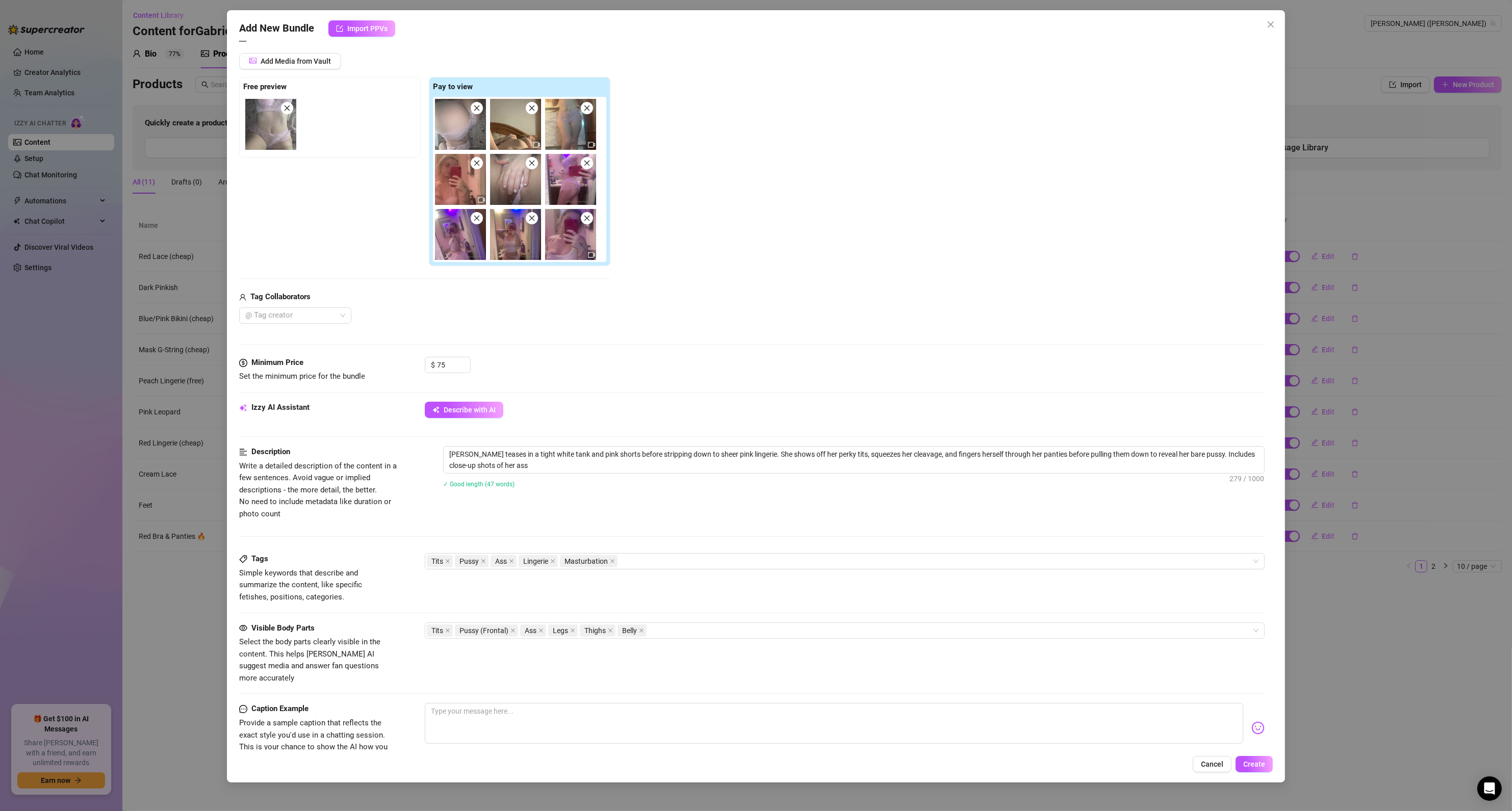
type textarea "[PERSON_NAME] teases in a tight white tank and pink shorts before stripping dow…"
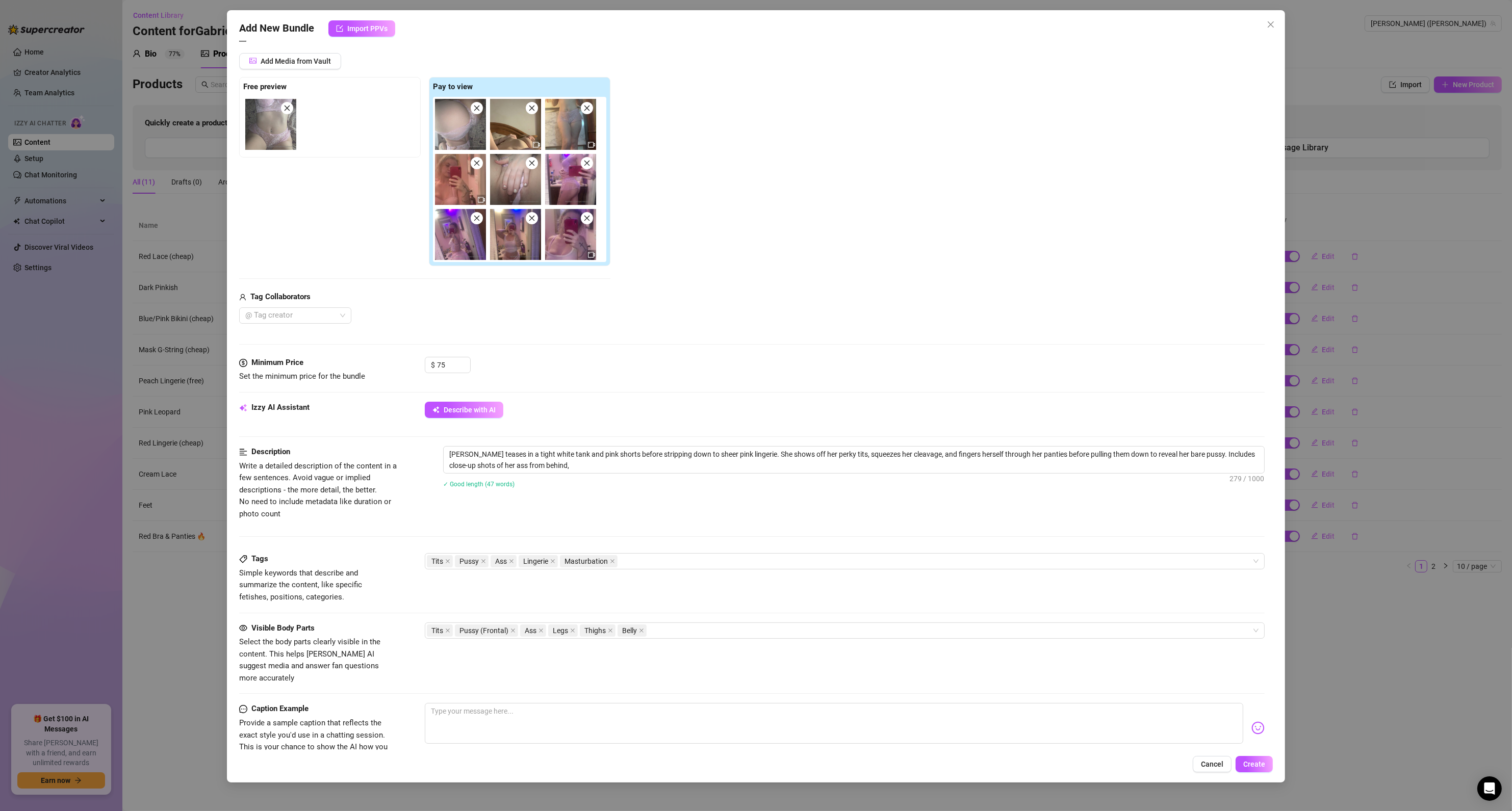
type textarea "[PERSON_NAME] teases in a tight white tank and pink shorts before stripping dow…"
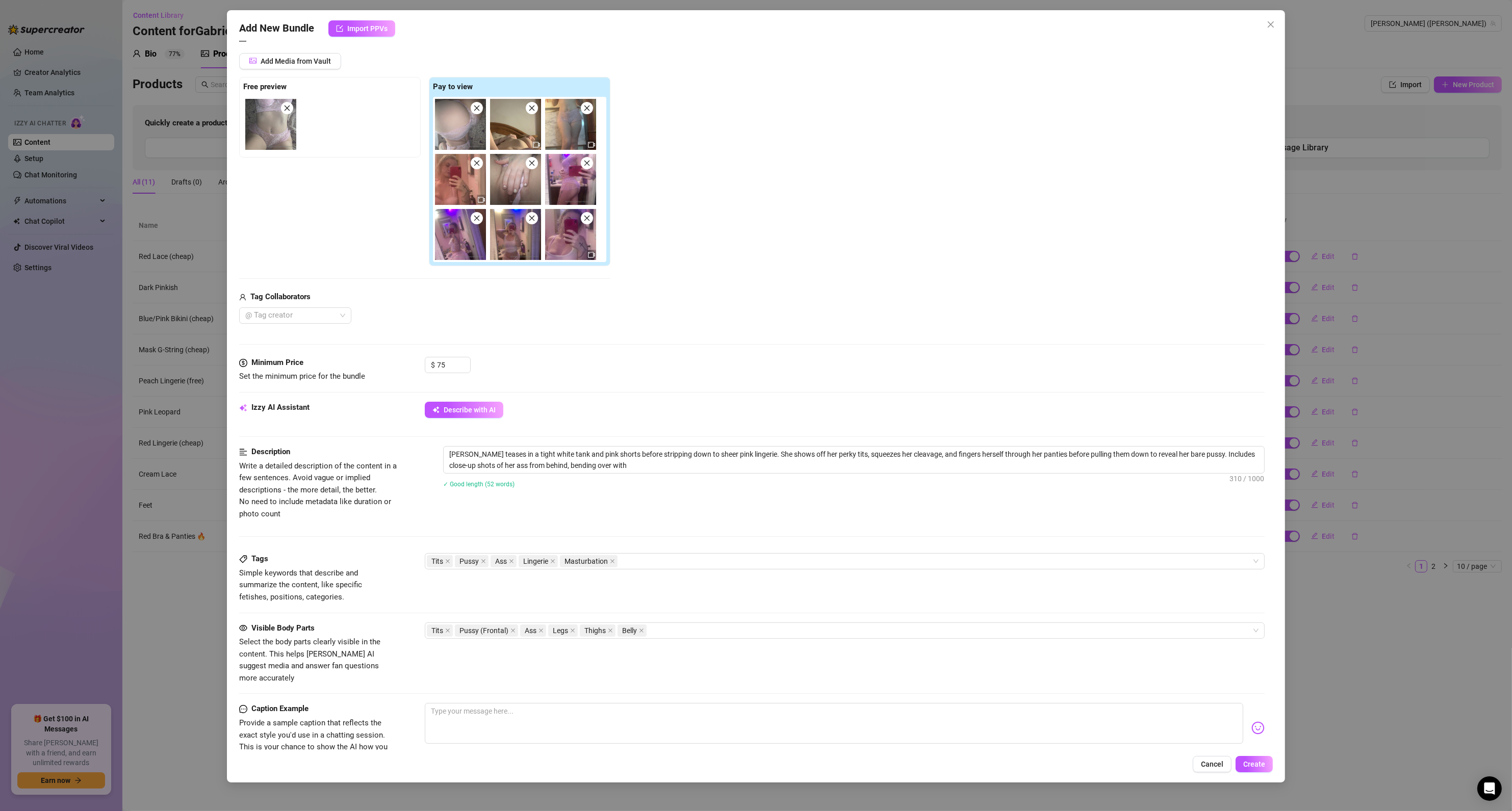
type textarea "[PERSON_NAME] teases in a tight white tank and pink shorts before stripping dow…"
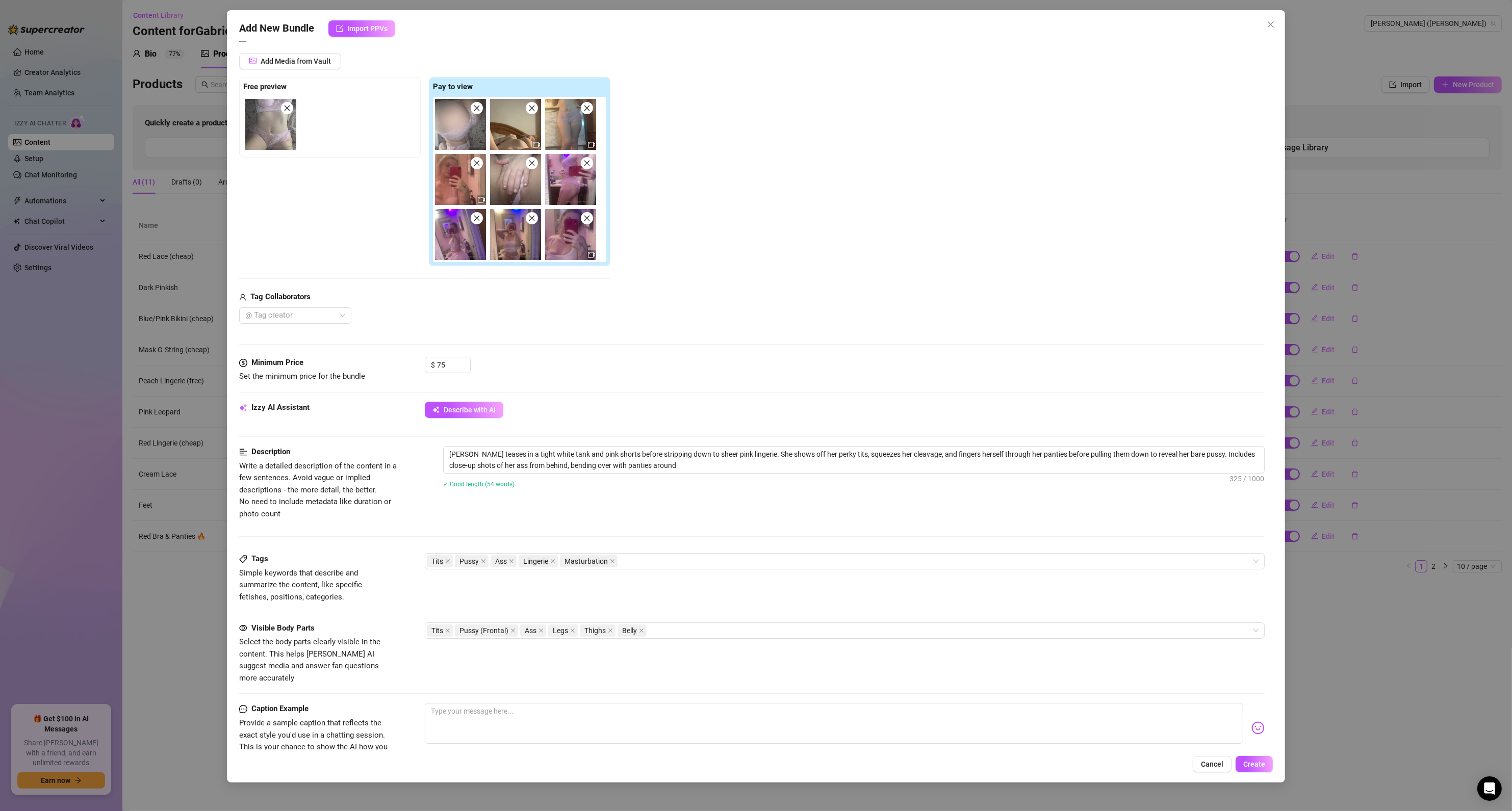
type textarea "[PERSON_NAME] teases in a tight white tank and pink shorts before stripping dow…"
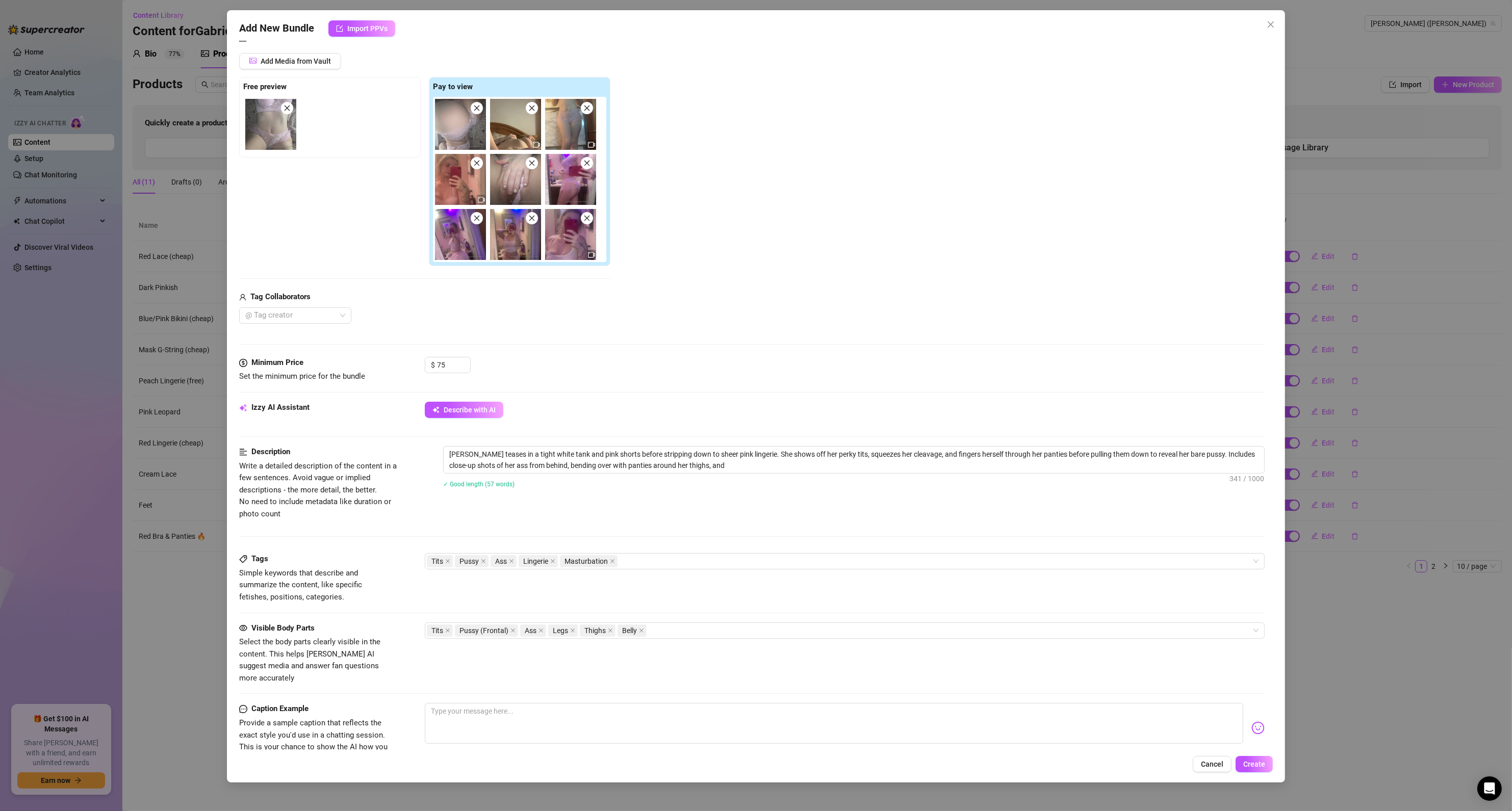
type textarea "[PERSON_NAME] teases in a tight white tank and pink shorts before stripping dow…"
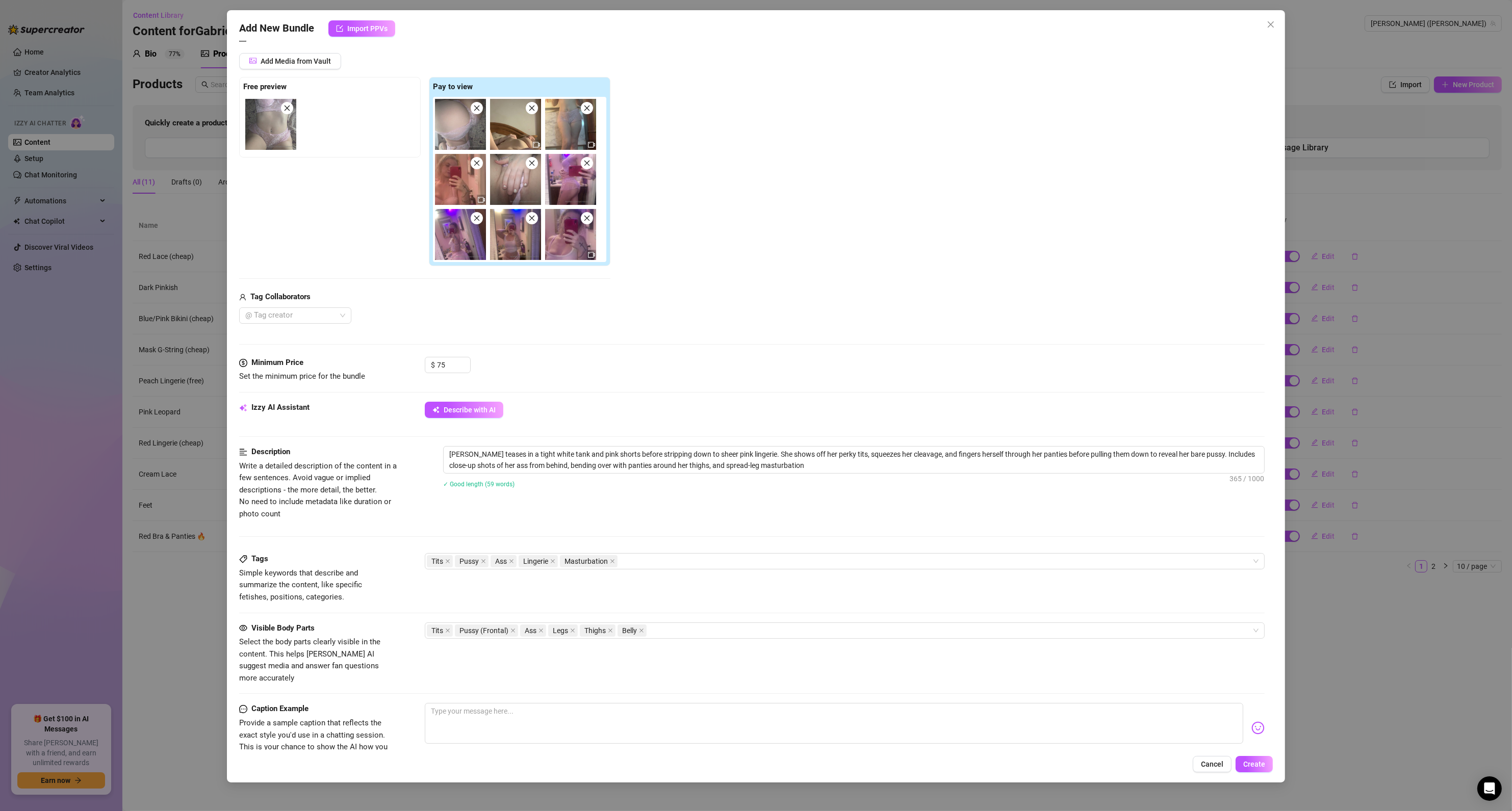
type textarea "[PERSON_NAME] teases in a tight white tank and pink shorts before stripping dow…"
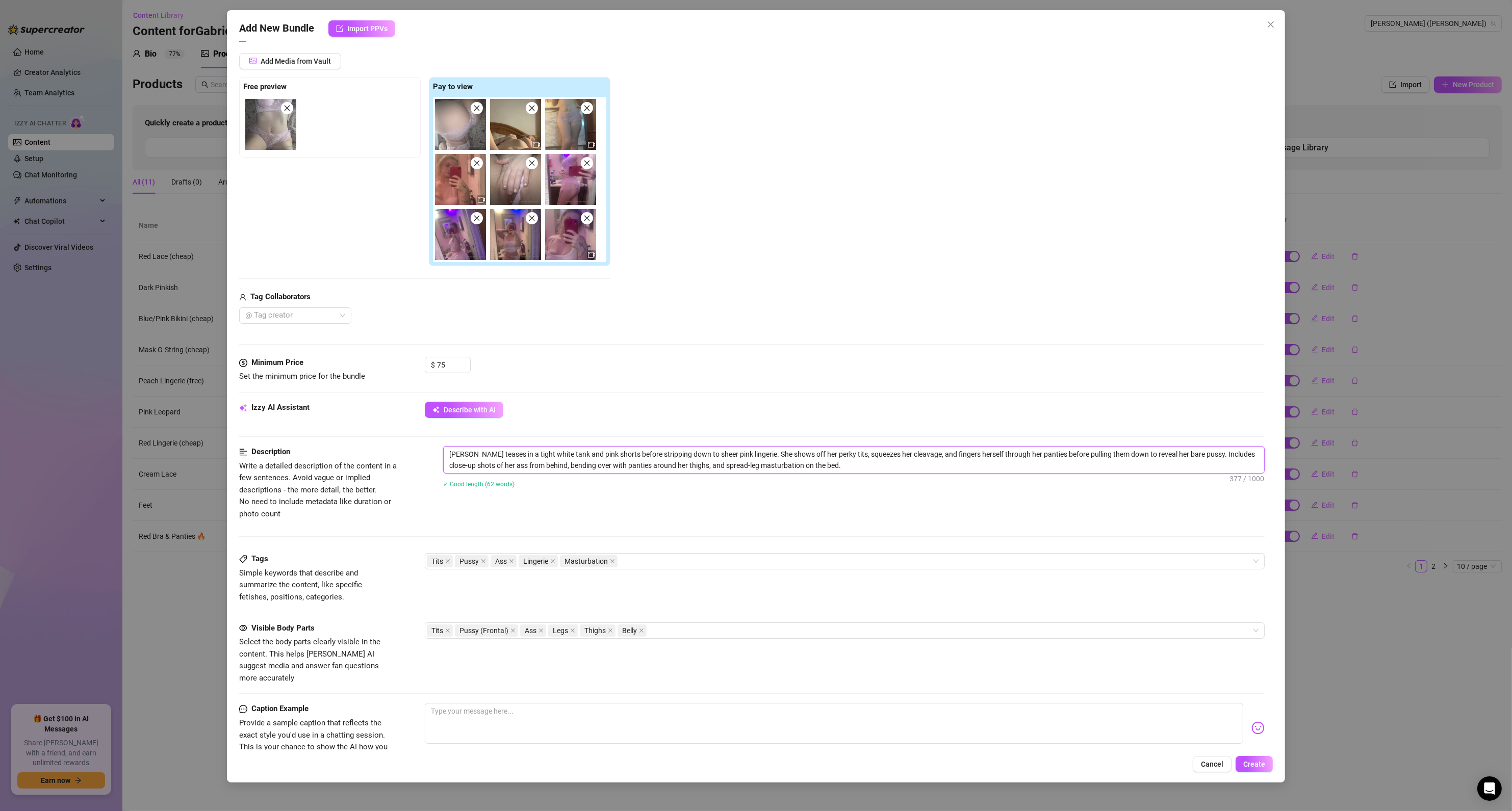
drag, startPoint x: 476, startPoint y: 454, endPoint x: 449, endPoint y: 454, distance: 27.0
click at [449, 454] on textarea "[PERSON_NAME] teases in a tight white tank and pink shorts before stripping dow…" at bounding box center [854, 460] width 821 height 27
type textarea "E teases in a tight white tank and pink shorts before stripping down to sheer p…"
type textarea "El teases in a tight white tank and pink shorts before stripping down to sheer …"
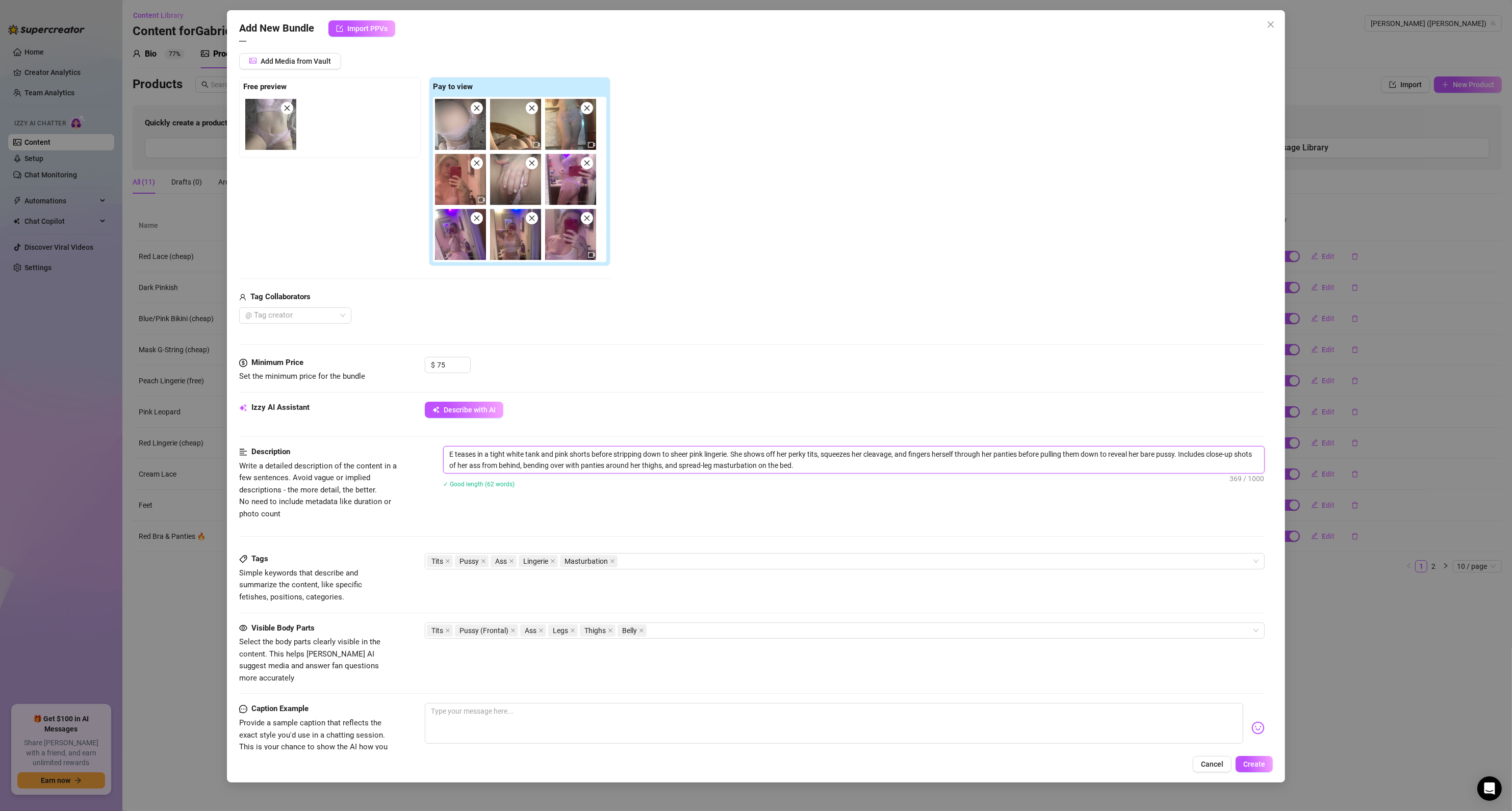
type textarea "El teases in a tight white tank and pink shorts before stripping down to sheer …"
type textarea "Ell teases in a tight white tank and pink shorts before stripping down to sheer…"
type textarea "[PERSON_NAME] teases in a tight white tank and pink shorts before stripping dow…"
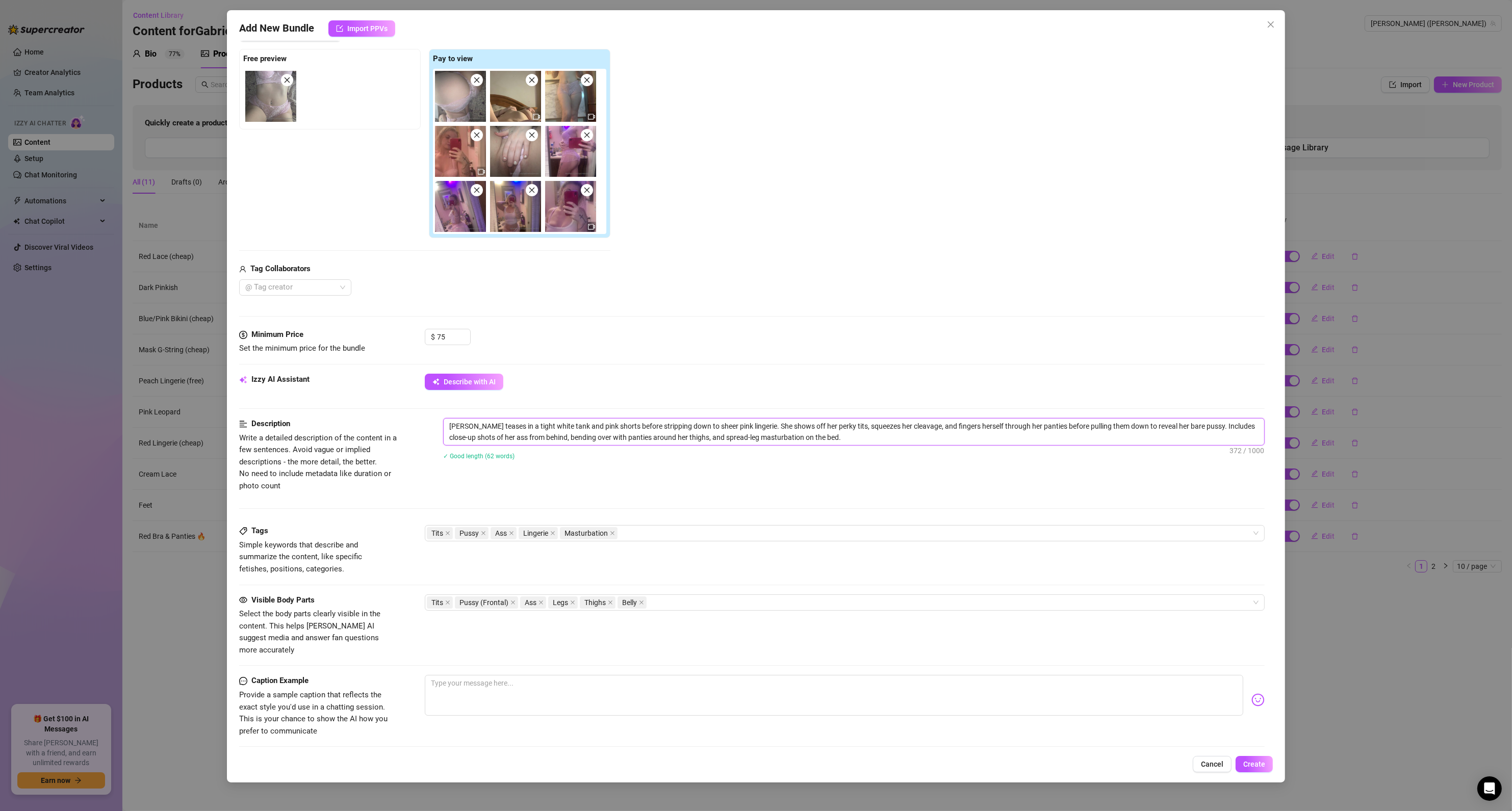
scroll to position [150, 0]
type textarea "[PERSON_NAME] teases in a tight white tank and pink shorts before stripping dow…"
click at [1253, 765] on span "Create" at bounding box center [1254, 765] width 22 height 8
